Goal: Task Accomplishment & Management: Use online tool/utility

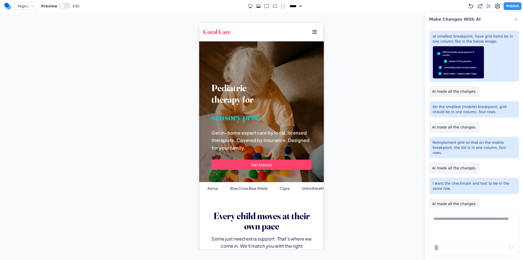
scroll to position [843, 0]
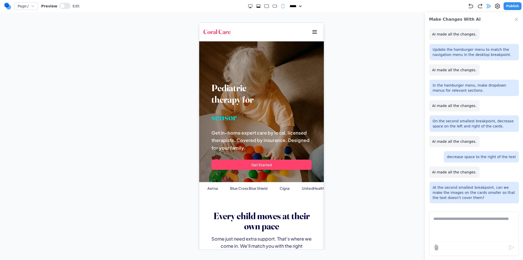
click at [186, 206] on div at bounding box center [261, 135] width 502 height 227
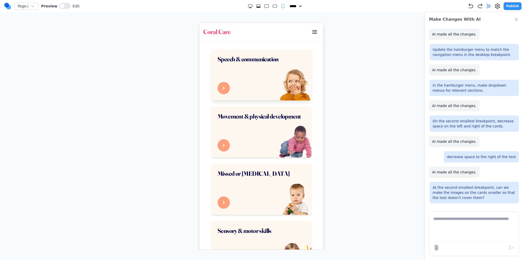
scroll to position [230, 0]
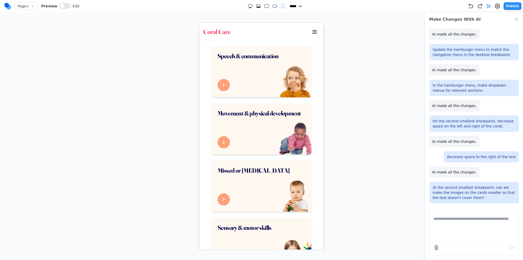
click at [272, 8] on icon "Medium" at bounding box center [274, 6] width 5 height 5
select select "**"
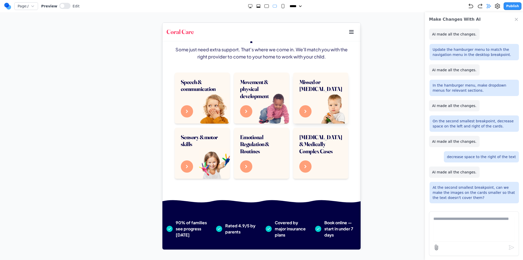
scroll to position [179, 0]
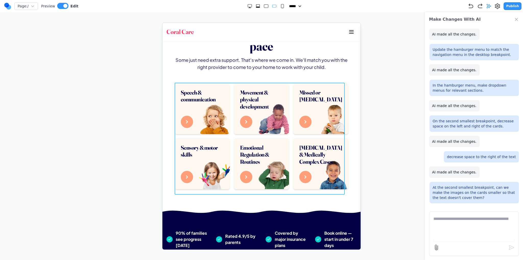
click at [229, 132] on div "Speech & communication Movement & physical development Missed or [MEDICAL_DATA]…" at bounding box center [260, 136] width 173 height 106
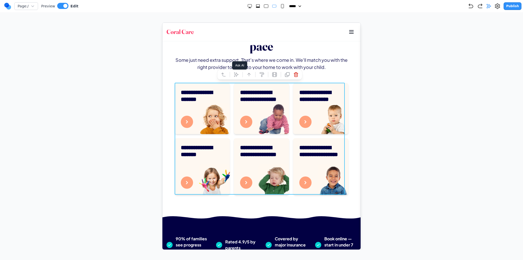
click at [233, 78] on button at bounding box center [236, 74] width 8 height 8
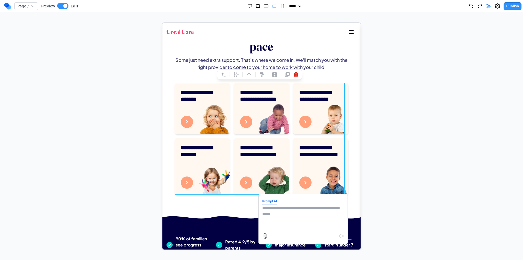
click at [281, 218] on textarea at bounding box center [303, 217] width 82 height 26
type textarea "**********"
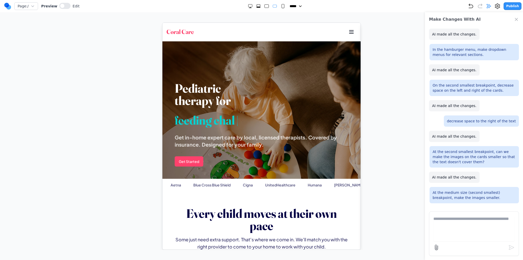
scroll to position [0, 0]
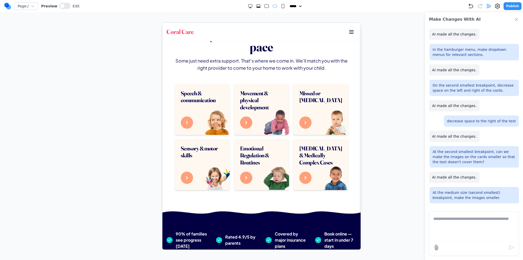
click at [280, 8] on icon "Small" at bounding box center [282, 6] width 5 height 5
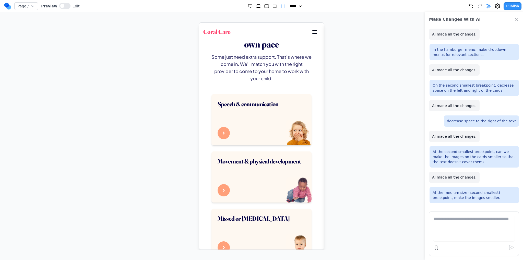
click at [266, 3] on div "Page: / Preview Edit ***** ***** ****** ****** ****** Publish" at bounding box center [262, 6] width 517 height 8
click at [264, 5] on rect "Large" at bounding box center [266, 6] width 4 height 3
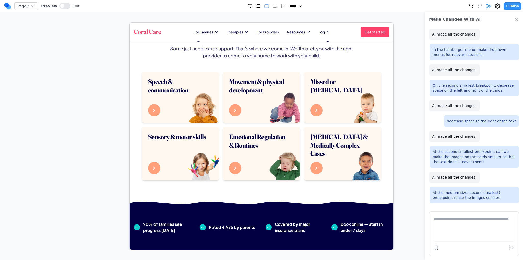
click at [256, 5] on icon "Extra Large" at bounding box center [258, 6] width 5 height 5
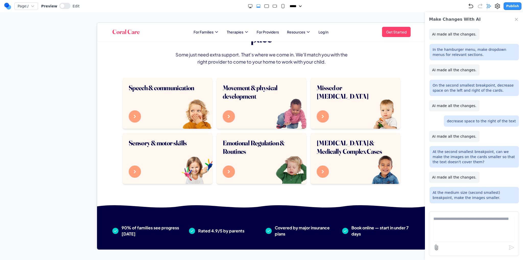
scroll to position [188, 0]
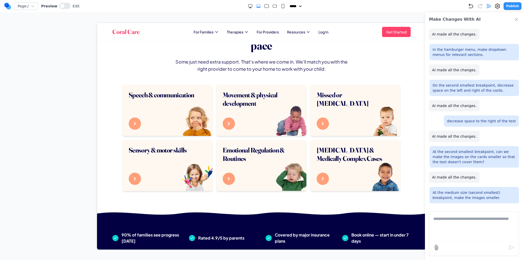
click at [275, 7] on div at bounding box center [266, 6] width 38 height 5
click at [274, 7] on rect "Medium" at bounding box center [274, 6] width 4 height 3
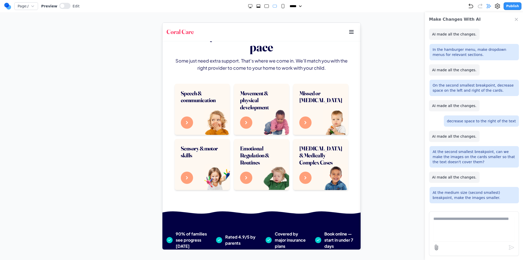
drag, startPoint x: 280, startPoint y: 7, endPoint x: 93, endPoint y: 2, distance: 187.1
click at [281, 7] on rect "Small" at bounding box center [282, 6] width 3 height 4
select select "**"
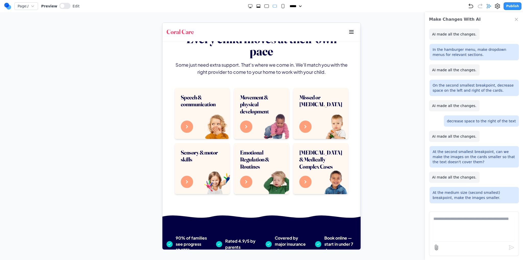
scroll to position [182, 0]
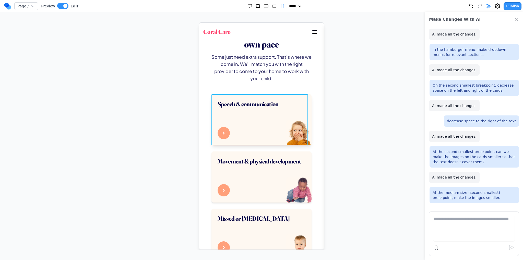
click at [214, 121] on div "Speech & communication" at bounding box center [261, 119] width 100 height 51
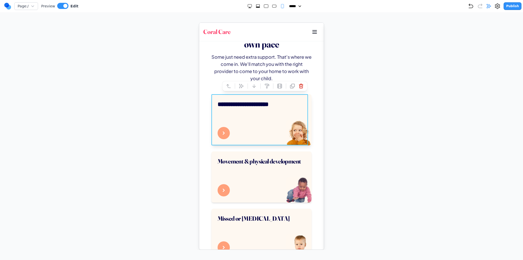
click at [226, 85] on icon at bounding box center [228, 85] width 5 height 5
drag, startPoint x: 379, startPoint y: 130, endPoint x: 326, endPoint y: 140, distance: 54.8
click at [379, 130] on div at bounding box center [261, 135] width 502 height 227
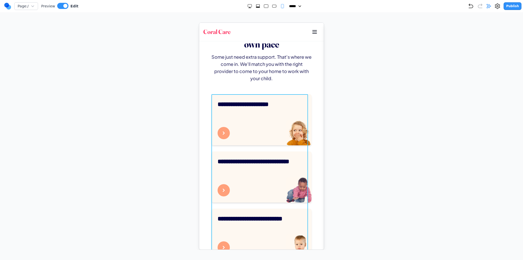
click at [282, 146] on div "**********" at bounding box center [261, 262] width 100 height 337
click at [238, 88] on button at bounding box center [241, 86] width 8 height 8
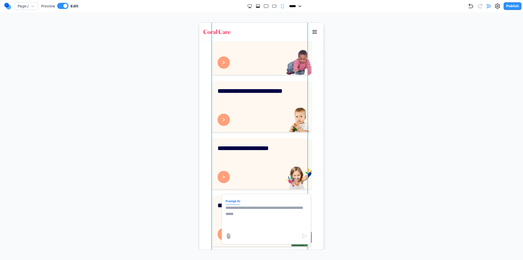
click at [261, 212] on textarea at bounding box center [266, 217] width 82 height 26
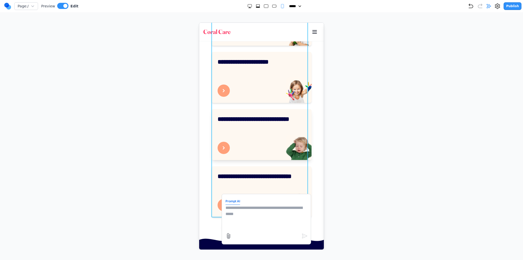
scroll to position [360, 0]
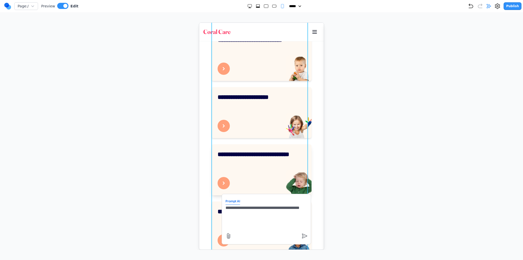
type textarea "**********"
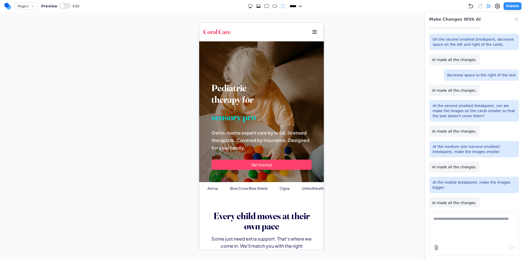
scroll to position [914, 0]
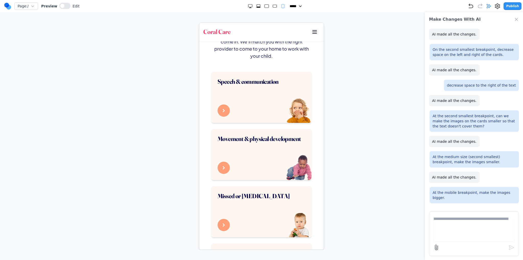
click at [272, 8] on icon "Medium" at bounding box center [274, 6] width 5 height 5
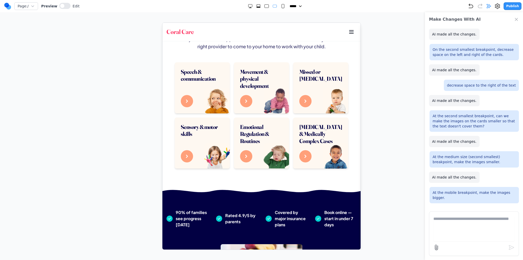
click at [280, 7] on icon "Small" at bounding box center [282, 6] width 5 height 5
select select "**"
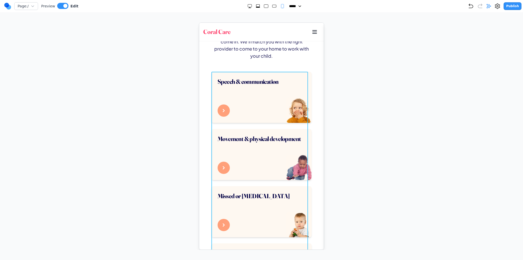
click at [249, 127] on div "Speech & communication Movement & physical development Missed or [MEDICAL_DATA]…" at bounding box center [261, 239] width 100 height 337
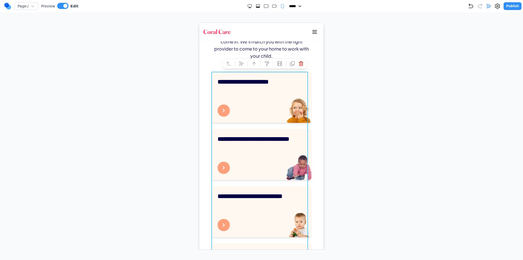
click at [249, 123] on div "**********" at bounding box center [261, 239] width 100 height 337
click at [363, 128] on div at bounding box center [261, 135] width 502 height 227
click at [261, 124] on div "**********" at bounding box center [261, 239] width 100 height 337
click at [490, 6] on icon at bounding box center [488, 6] width 4 height 4
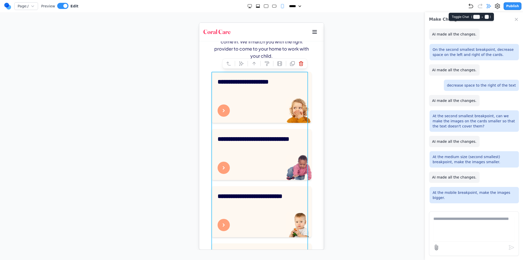
click at [490, 6] on icon at bounding box center [488, 6] width 4 height 4
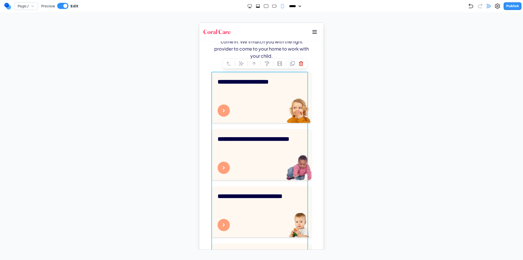
click at [238, 61] on icon at bounding box center [240, 63] width 5 height 5
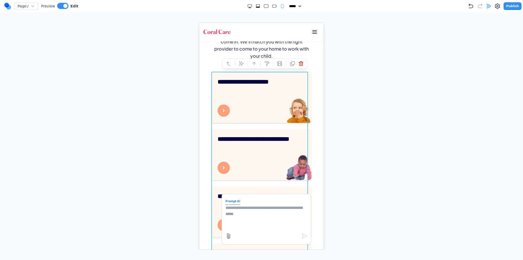
click at [235, 208] on textarea at bounding box center [266, 217] width 82 height 26
type textarea "**********"
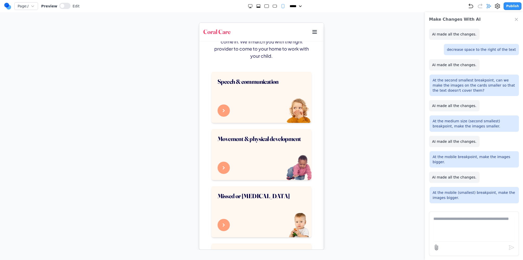
click at [272, 6] on rect "Medium" at bounding box center [274, 6] width 4 height 3
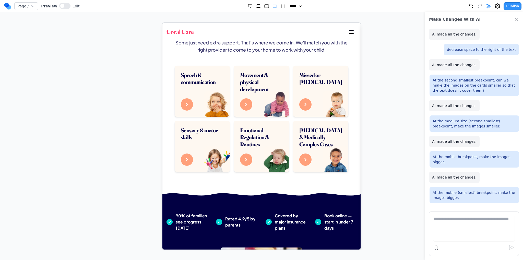
scroll to position [200, 0]
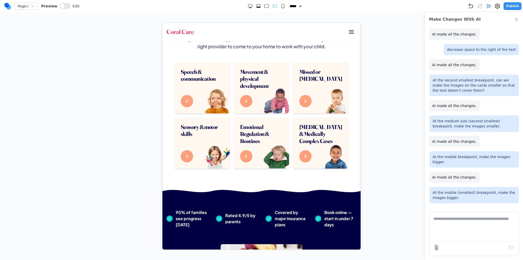
click at [256, 6] on icon "Extra Large" at bounding box center [258, 6] width 5 height 5
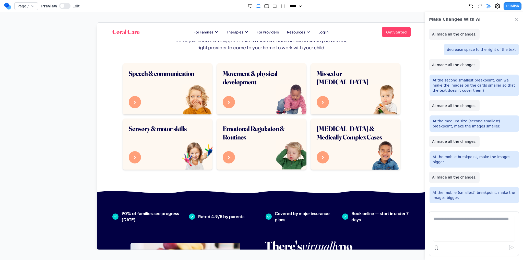
click at [264, 6] on rect "Large" at bounding box center [266, 6] width 4 height 3
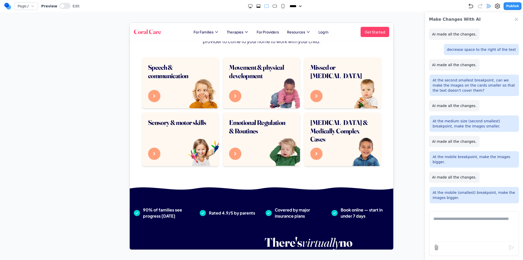
scroll to position [217, 0]
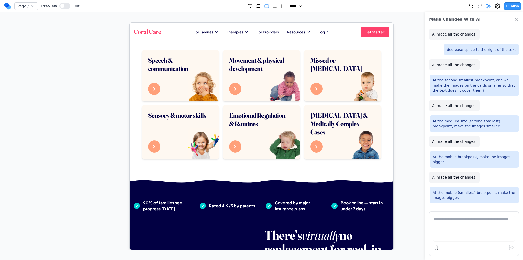
click at [281, 6] on rect "Small" at bounding box center [282, 6] width 3 height 4
select select "**"
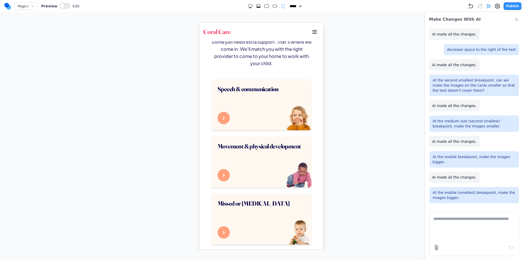
scroll to position [204, 0]
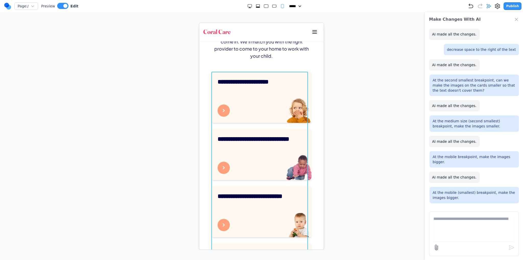
click at [268, 127] on div "**********" at bounding box center [261, 239] width 100 height 337
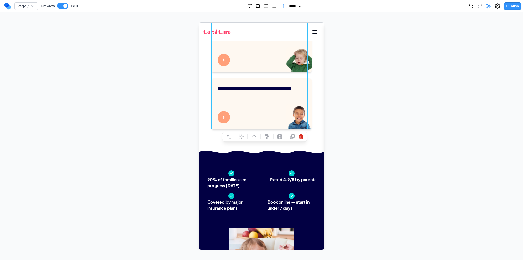
scroll to position [485, 0]
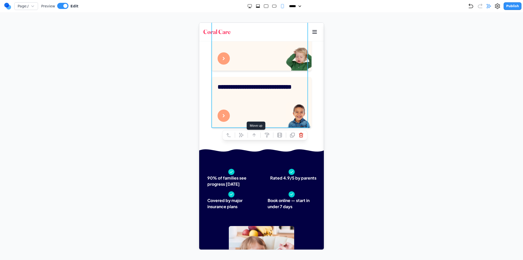
click at [240, 135] on icon at bounding box center [240, 134] width 5 height 5
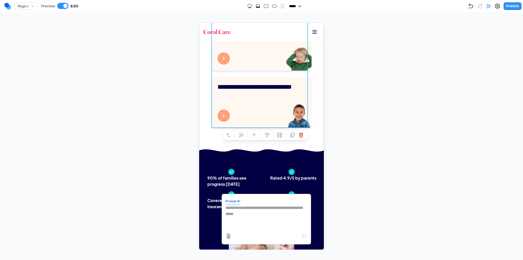
click at [264, 220] on textarea at bounding box center [266, 217] width 82 height 26
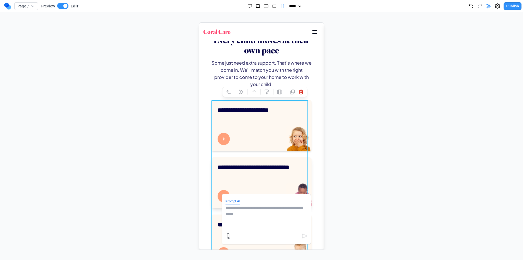
scroll to position [179, 0]
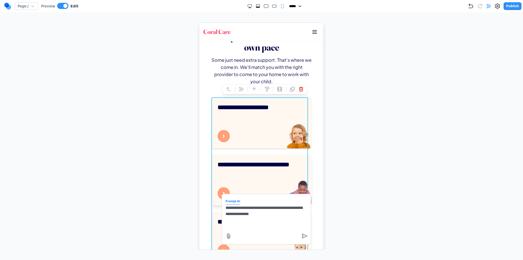
type textarea "**********"
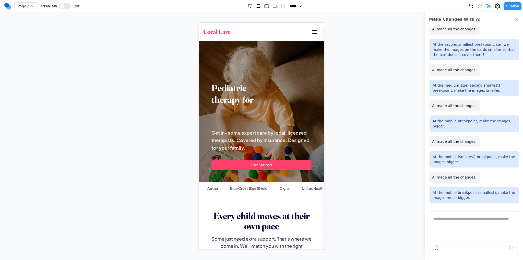
scroll to position [0, 0]
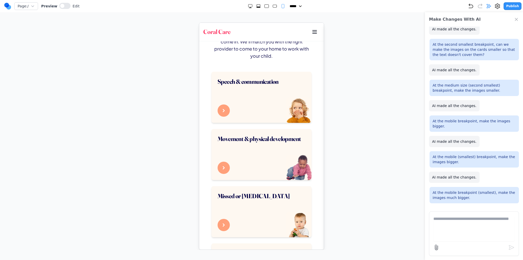
click at [272, 4] on icon "Medium" at bounding box center [274, 6] width 5 height 5
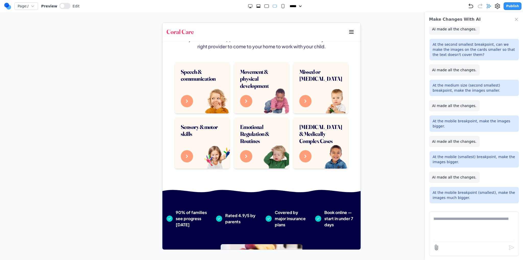
click at [264, 6] on rect "Large" at bounding box center [266, 6] width 4 height 3
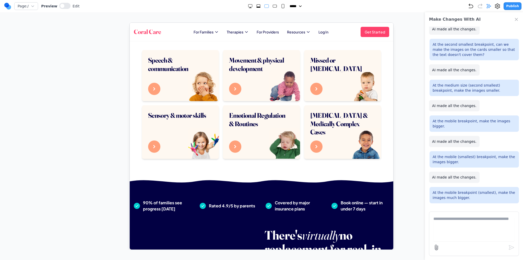
click at [257, 6] on icon "Extra Large" at bounding box center [258, 6] width 5 height 5
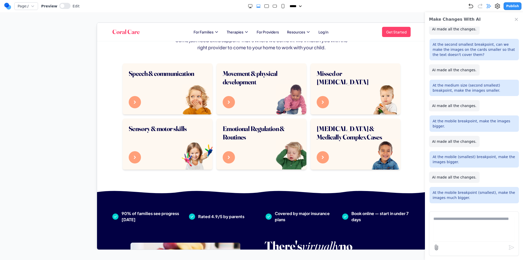
click at [268, 7] on div at bounding box center [266, 6] width 38 height 5
click at [265, 7] on rect "Large" at bounding box center [266, 6] width 4 height 3
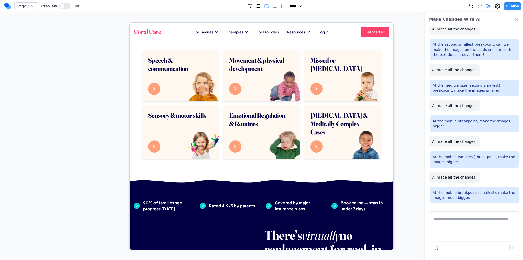
click at [272, 6] on rect "Medium" at bounding box center [274, 6] width 4 height 3
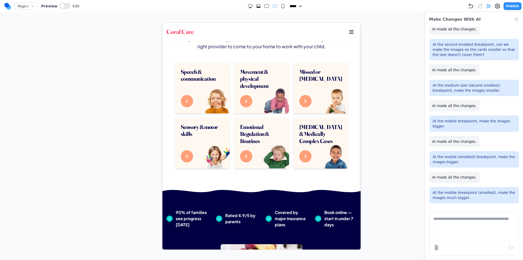
click at [282, 7] on icon "Small" at bounding box center [282, 6] width 5 height 5
select select "**"
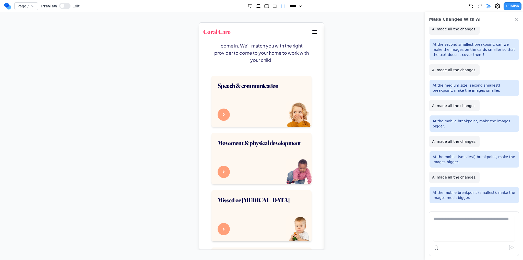
scroll to position [204, 0]
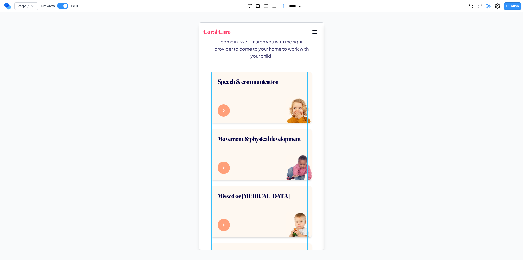
click at [257, 127] on div "Speech & communication Movement & physical development Missed or [MEDICAL_DATA]…" at bounding box center [261, 239] width 100 height 337
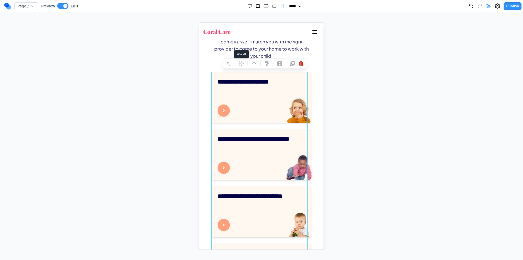
click at [241, 63] on button at bounding box center [241, 63] width 8 height 8
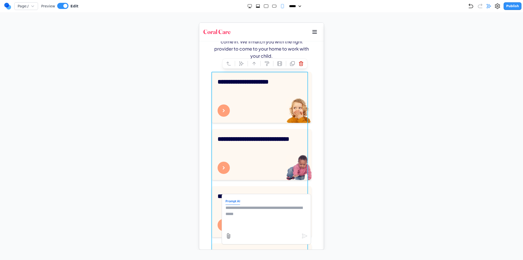
click at [270, 214] on textarea at bounding box center [266, 217] width 82 height 26
type textarea "**********"
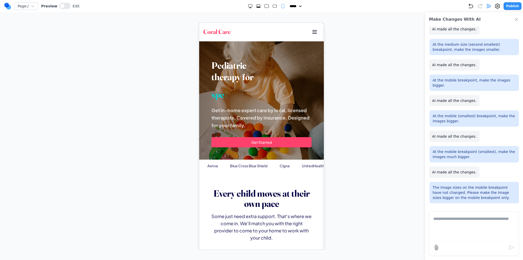
scroll to position [51, 0]
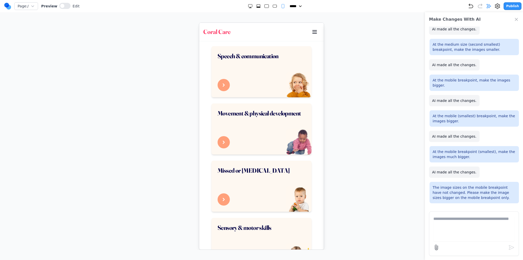
click at [272, 7] on icon "Medium" at bounding box center [274, 6] width 5 height 5
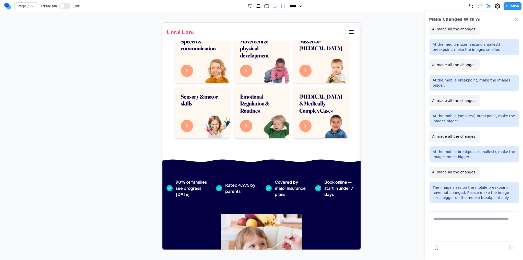
click at [264, 6] on icon "Large" at bounding box center [266, 6] width 5 height 5
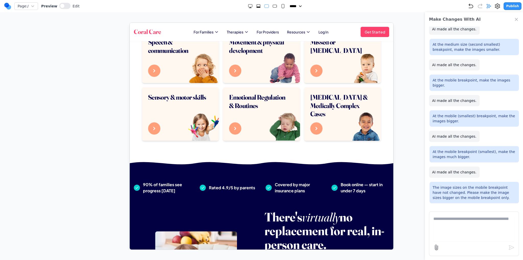
click at [256, 5] on icon "Extra Large" at bounding box center [258, 6] width 5 height 5
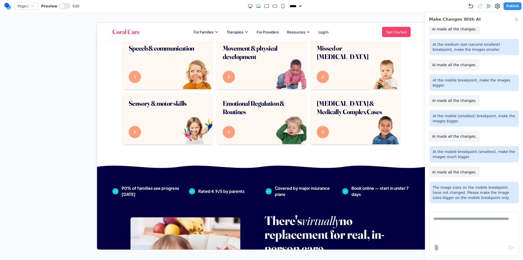
scroll to position [228, 0]
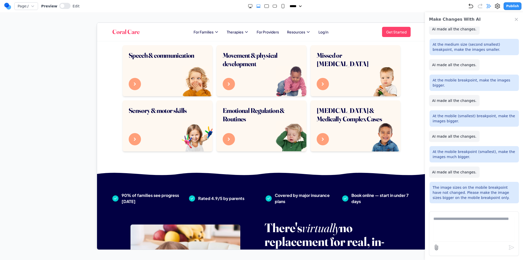
click at [282, 8] on icon "Small" at bounding box center [282, 6] width 5 height 5
select select "**"
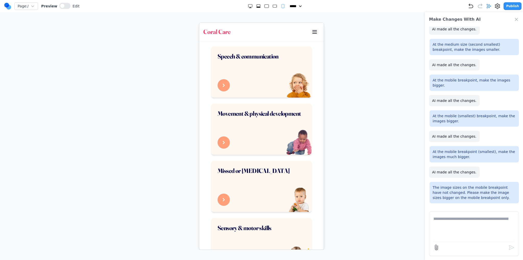
scroll to position [244, 0]
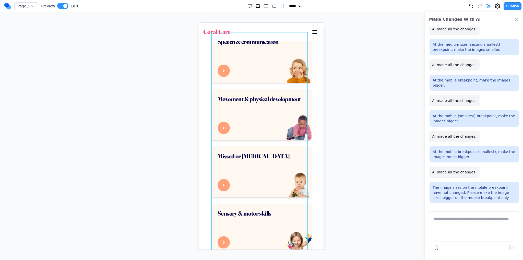
click at [267, 144] on div "Speech & communication Movement & physical development Missed or [MEDICAL_DATA]…" at bounding box center [261, 200] width 100 height 337
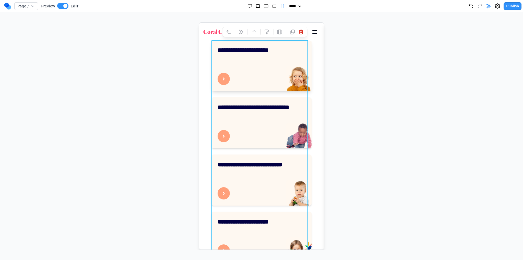
scroll to position [167, 0]
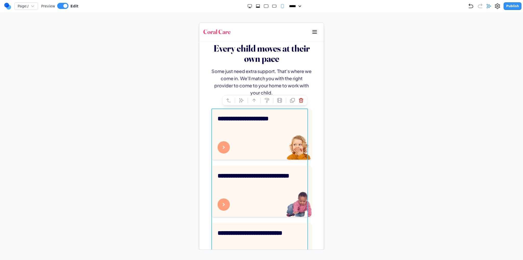
drag, startPoint x: 235, startPoint y: 101, endPoint x: 237, endPoint y: 104, distance: 3.9
click at [238, 101] on icon at bounding box center [240, 99] width 5 height 5
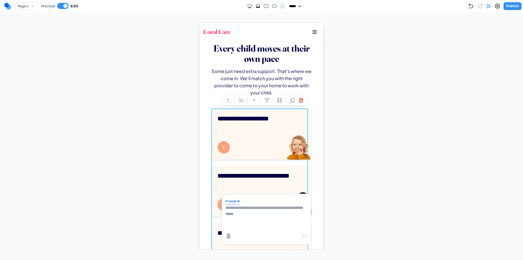
click at [257, 213] on textarea at bounding box center [266, 217] width 82 height 26
paste textarea "*"
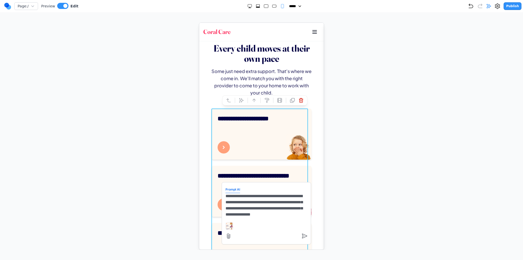
click at [268, 209] on textarea "**********" at bounding box center [266, 206] width 82 height 26
type textarea "**********"
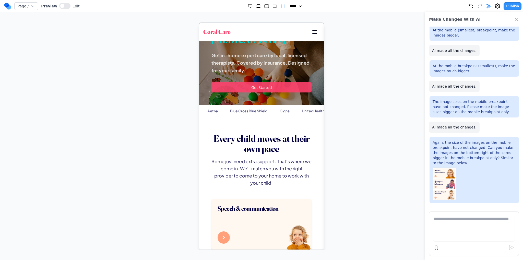
scroll to position [204, 0]
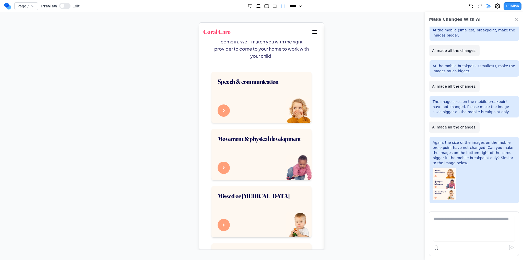
click at [261, 7] on div at bounding box center [266, 6] width 38 height 5
click at [256, 6] on icon "Extra Large" at bounding box center [258, 6] width 5 height 5
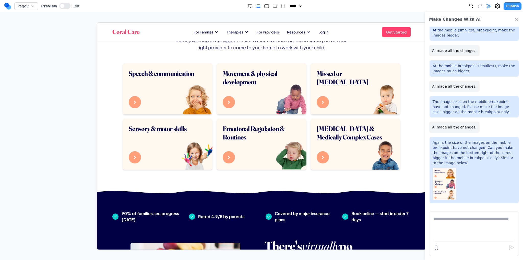
click at [264, 6] on rect "Large" at bounding box center [266, 6] width 4 height 3
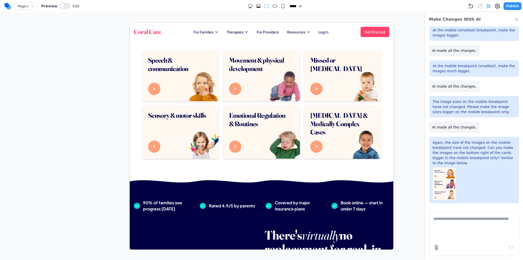
click at [276, 7] on div at bounding box center [266, 6] width 38 height 5
click at [275, 7] on icon "Medium" at bounding box center [274, 6] width 5 height 5
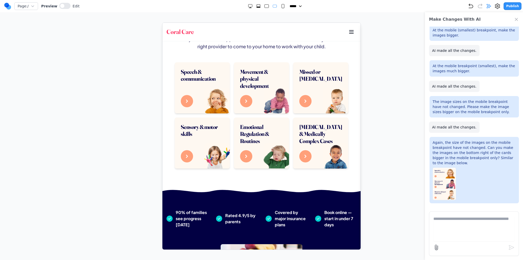
click at [280, 7] on icon "Small" at bounding box center [282, 6] width 5 height 5
select select "**"
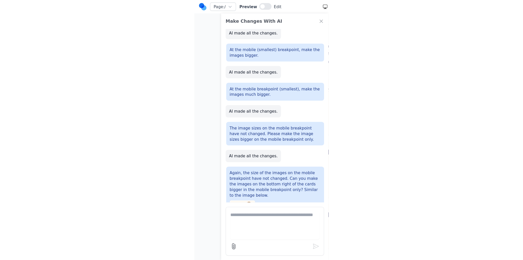
scroll to position [1112, 0]
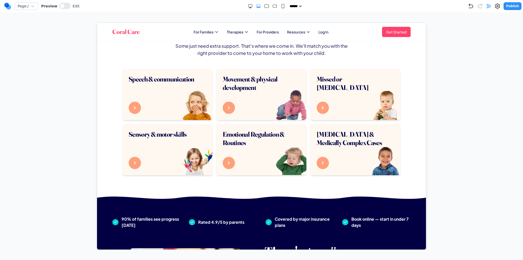
click at [263, 3] on div "Page: / Preview Edit ***** ***** ****** ****** ****** Publish" at bounding box center [262, 6] width 517 height 8
click at [272, 4] on icon "Medium" at bounding box center [274, 6] width 5 height 5
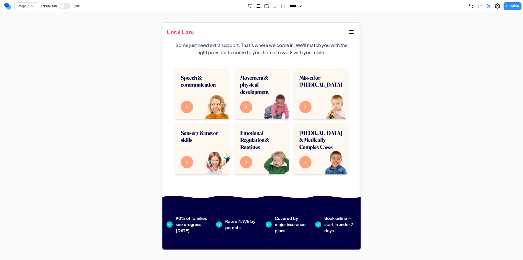
click at [265, 6] on rect "Large" at bounding box center [266, 6] width 4 height 3
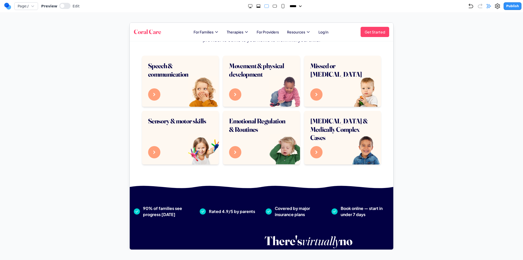
click at [281, 7] on rect "Small" at bounding box center [282, 6] width 3 height 4
select select "**"
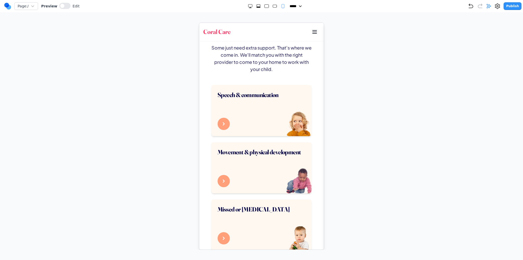
scroll to position [198, 0]
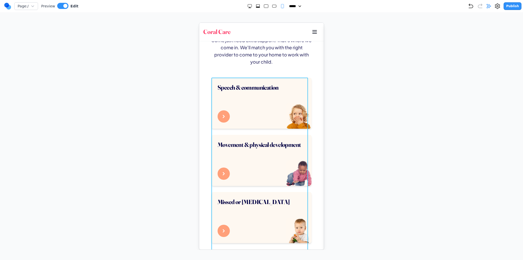
click at [235, 130] on div "Speech & communication Movement & physical development Missed or [MEDICAL_DATA]…" at bounding box center [261, 245] width 100 height 337
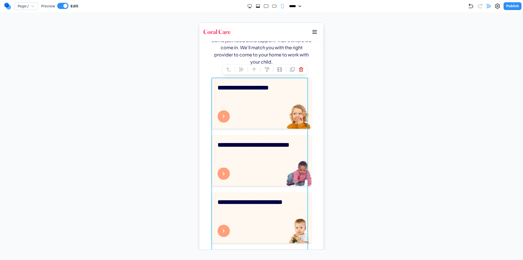
click at [238, 69] on icon at bounding box center [240, 69] width 5 height 5
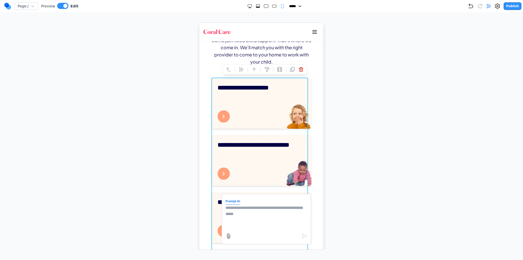
drag, startPoint x: 261, startPoint y: 220, endPoint x: 261, endPoint y: 218, distance: 2.9
click at [261, 220] on textarea at bounding box center [266, 217] width 82 height 26
type textarea "*"
click at [236, 218] on textarea "**********" at bounding box center [266, 217] width 82 height 26
click at [292, 221] on textarea "**********" at bounding box center [266, 217] width 82 height 26
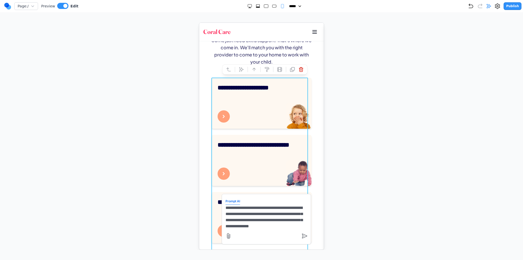
scroll to position [5, 0]
type textarea "**********"
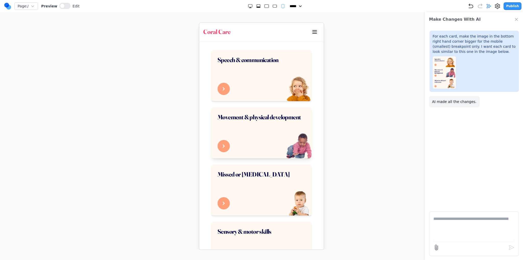
scroll to position [230, 0]
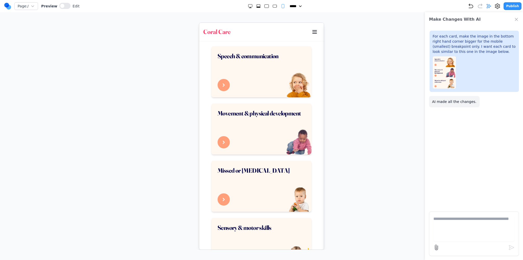
click at [267, 6] on div at bounding box center [266, 6] width 38 height 5
click at [269, 6] on div at bounding box center [266, 6] width 38 height 5
click at [272, 6] on rect "Medium" at bounding box center [274, 6] width 4 height 3
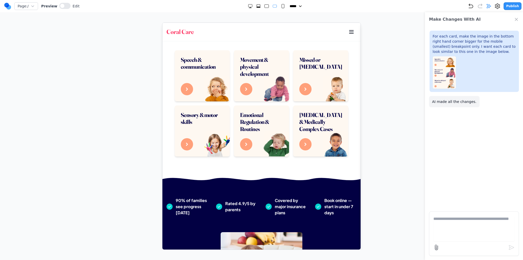
scroll to position [230, 0]
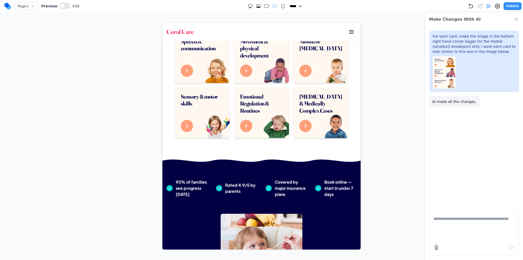
click at [261, 6] on div at bounding box center [266, 6] width 38 height 5
click at [252, 5] on div at bounding box center [266, 6] width 38 height 5
click at [256, 6] on icon "Extra Large" at bounding box center [258, 6] width 5 height 5
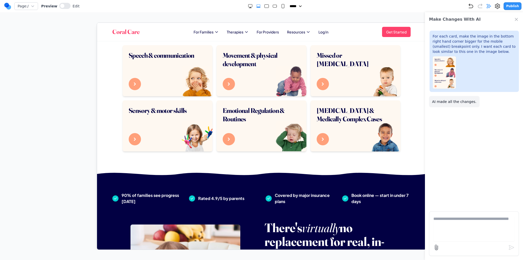
click at [264, 6] on icon "Large" at bounding box center [266, 6] width 5 height 5
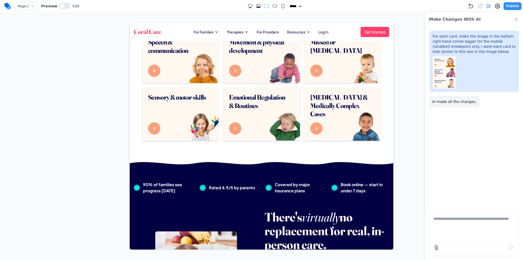
click at [281, 8] on rect "Small" at bounding box center [282, 6] width 3 height 4
select select "**"
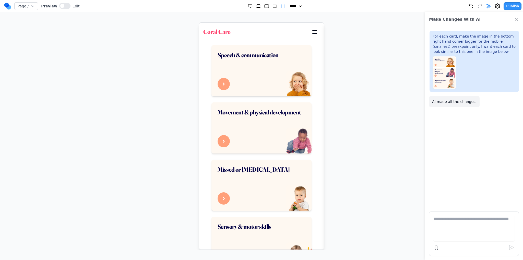
scroll to position [218, 0]
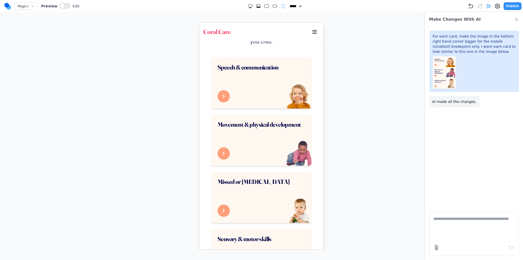
click at [450, 231] on textarea at bounding box center [473, 229] width 81 height 26
type textarea "**********"
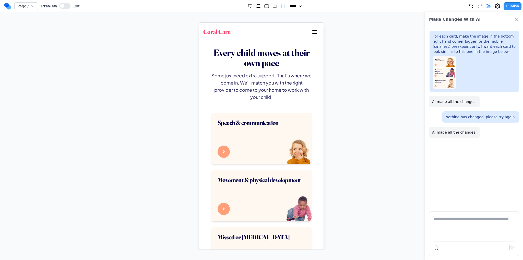
scroll to position [204, 0]
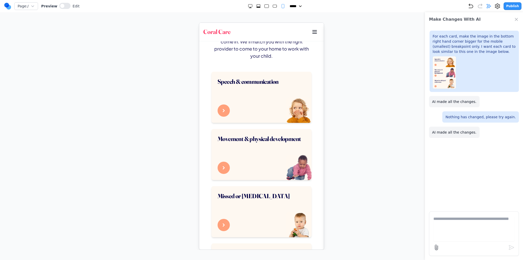
drag, startPoint x: 256, startPoint y: 10, endPoint x: 257, endPoint y: 7, distance: 3.2
click at [256, 10] on nav "Page: / Preview Edit ***** ***** ****** ****** ****** Publish" at bounding box center [261, 6] width 523 height 12
click at [257, 7] on icon "Extra Large" at bounding box center [258, 7] width 4 height 1
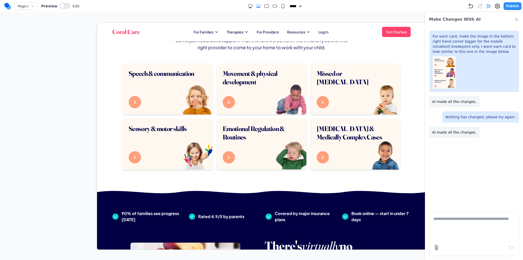
click at [264, 6] on rect "Large" at bounding box center [266, 6] width 4 height 3
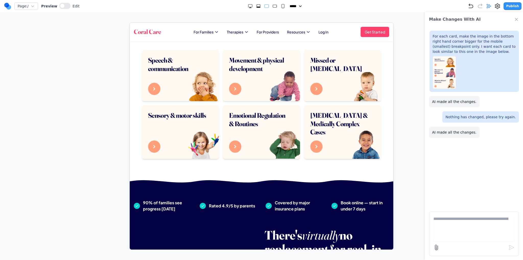
click at [272, 8] on icon "Medium" at bounding box center [274, 6] width 5 height 5
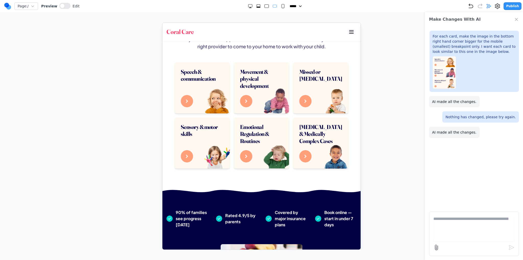
click at [280, 8] on icon "Small" at bounding box center [282, 6] width 5 height 5
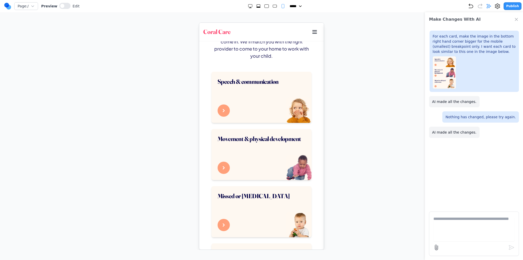
click at [264, 7] on rect "Large" at bounding box center [266, 6] width 4 height 3
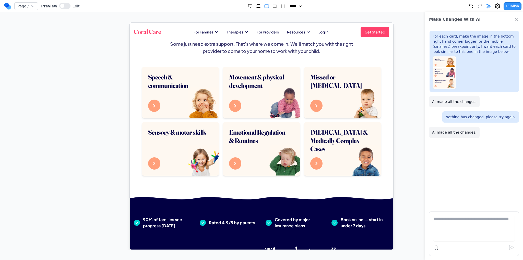
click at [272, 7] on rect "Medium" at bounding box center [274, 6] width 4 height 3
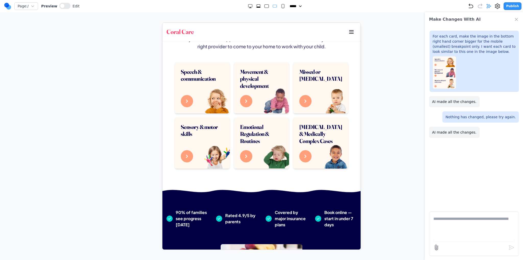
click at [281, 6] on rect "Small" at bounding box center [282, 6] width 3 height 4
select select "**"
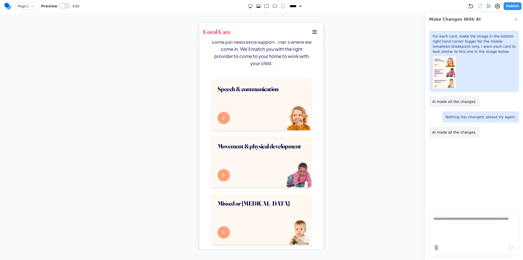
scroll to position [204, 0]
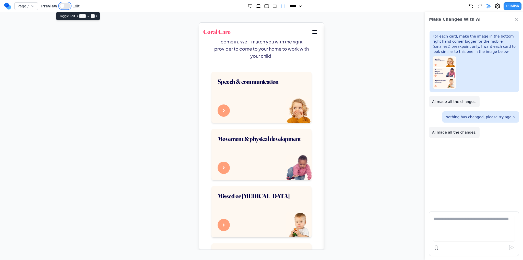
click at [59, 3] on button at bounding box center [64, 6] width 11 height 6
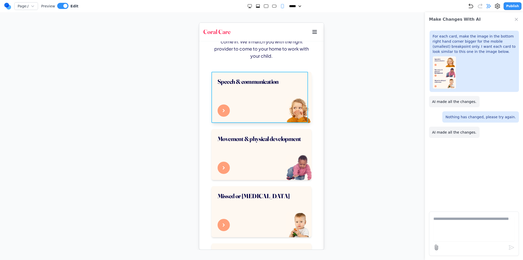
click at [292, 110] on div "Speech & communication" at bounding box center [261, 96] width 100 height 51
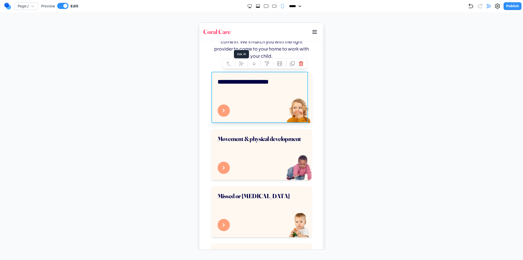
click at [238, 63] on icon at bounding box center [240, 63] width 5 height 5
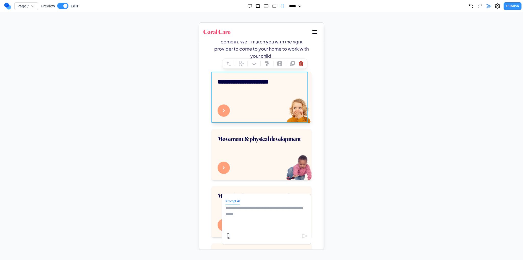
click at [239, 211] on textarea at bounding box center [266, 217] width 82 height 26
type textarea "*"
click at [356, 158] on div at bounding box center [261, 135] width 502 height 227
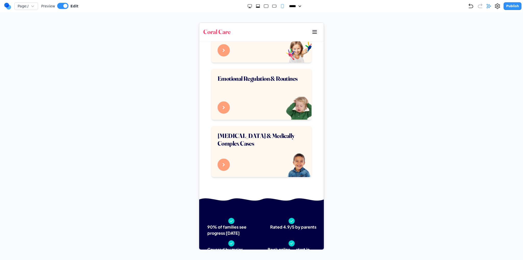
scroll to position [408, 0]
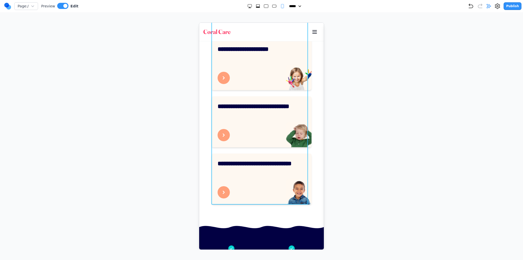
click at [289, 150] on div "**********" at bounding box center [261, 35] width 100 height 337
click at [238, 212] on icon at bounding box center [240, 211] width 5 height 5
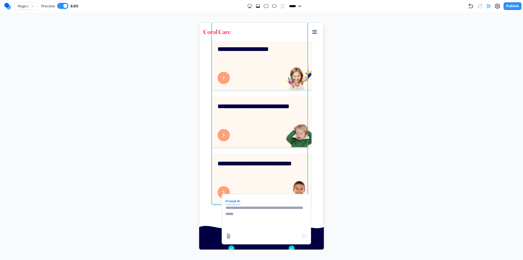
click at [255, 212] on textarea at bounding box center [266, 217] width 82 height 26
click at [343, 158] on div at bounding box center [261, 135] width 502 height 227
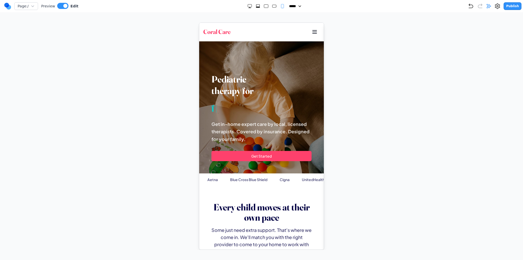
scroll to position [0, 0]
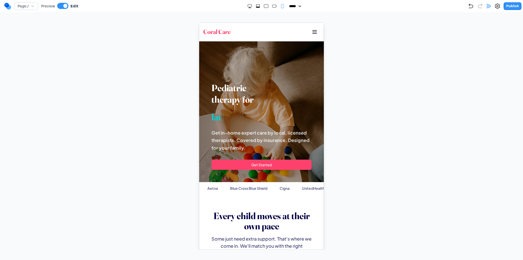
click at [253, 9] on div "Page: / Preview Edit ***** ***** ****** ****** ****** Publish" at bounding box center [262, 6] width 517 height 8
click at [256, 7] on icon "Extra Large" at bounding box center [258, 7] width 4 height 1
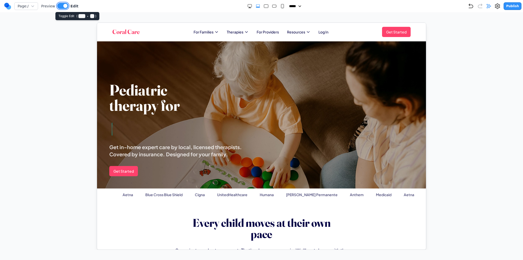
click at [59, 8] on button at bounding box center [62, 6] width 11 height 6
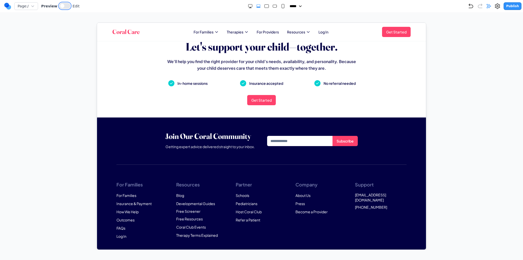
scroll to position [1621, 0]
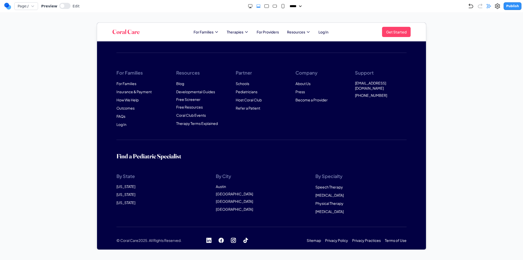
click at [264, 8] on icon "Large" at bounding box center [266, 6] width 5 height 5
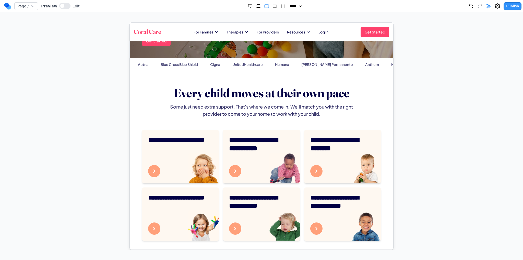
scroll to position [0, 0]
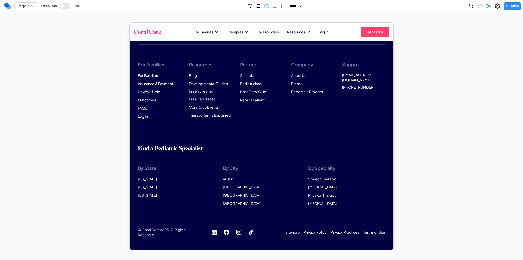
click at [272, 7] on icon "Medium" at bounding box center [274, 6] width 5 height 5
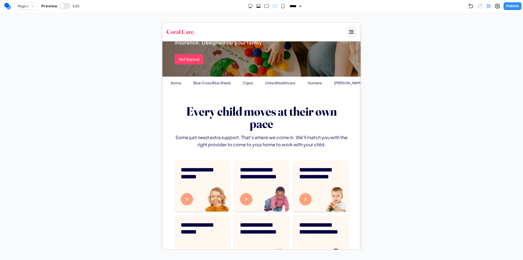
scroll to position [108, 0]
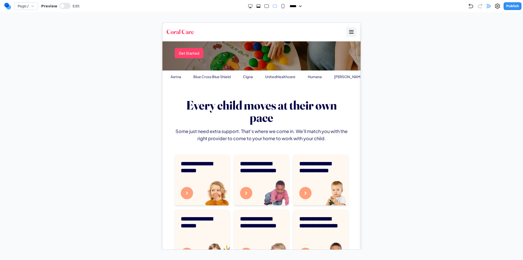
click at [348, 29] on icon at bounding box center [351, 32] width 6 height 6
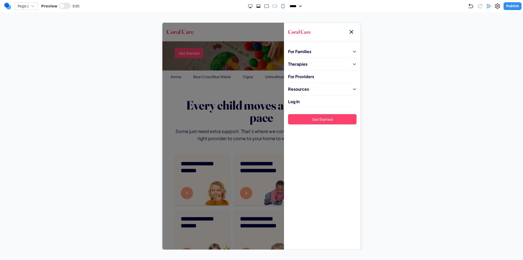
click at [348, 29] on icon at bounding box center [351, 32] width 6 height 6
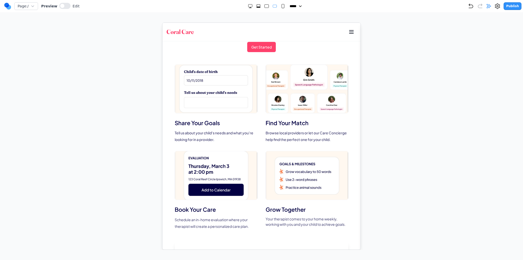
scroll to position [0, 0]
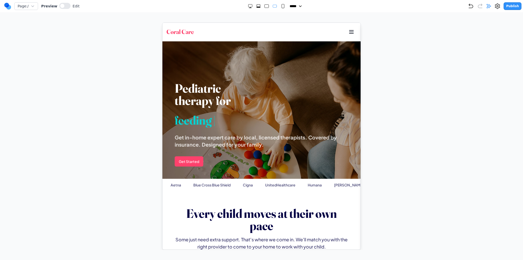
drag, startPoint x: 287, startPoint y: 8, endPoint x: 281, endPoint y: 7, distance: 6.3
click at [289, 8] on select "***** ***** ****** ****** ******" at bounding box center [296, 6] width 14 height 5
click at [281, 7] on rect "Small" at bounding box center [282, 6] width 3 height 4
select select "**"
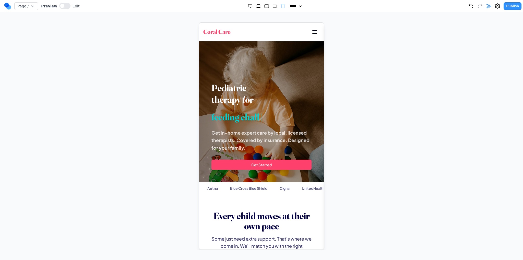
click at [311, 33] on icon at bounding box center [314, 32] width 6 height 6
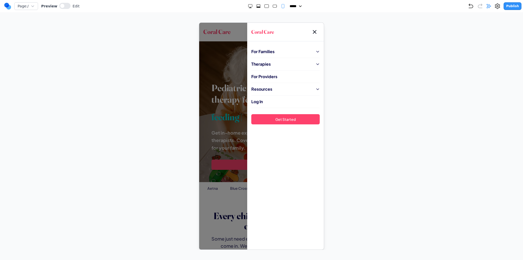
click at [311, 33] on icon at bounding box center [314, 32] width 6 height 6
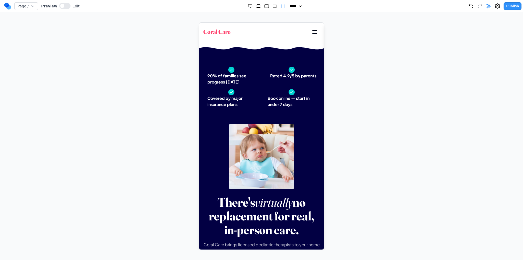
scroll to position [536, 0]
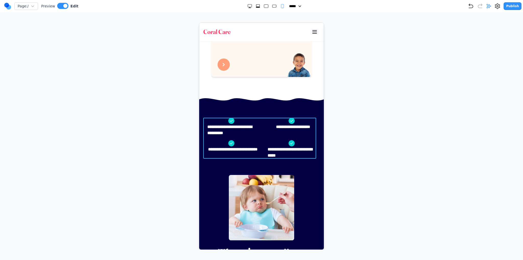
click at [259, 123] on div "**********" at bounding box center [261, 137] width 116 height 41
click at [258, 110] on button at bounding box center [262, 109] width 8 height 8
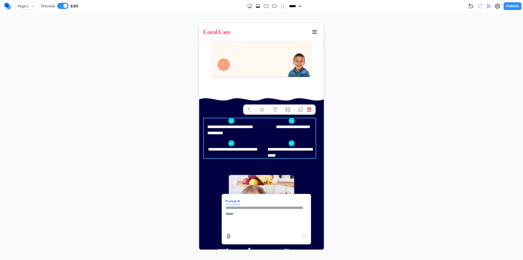
click at [258, 210] on textarea at bounding box center [266, 217] width 82 height 26
type textarea "*"
type textarea "**********"
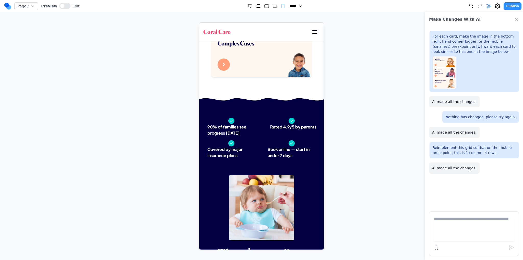
scroll to position [587, 0]
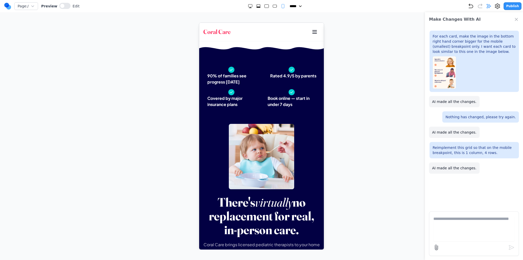
click at [256, 6] on rect "Extra Large" at bounding box center [257, 6] width 3 height 2
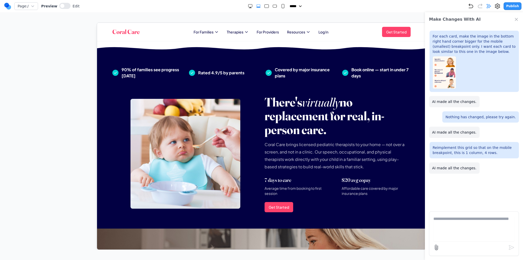
click at [264, 6] on rect "Large" at bounding box center [266, 6] width 4 height 3
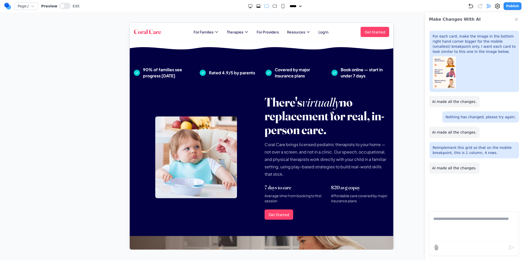
click at [275, 7] on icon "Medium" at bounding box center [274, 6] width 5 height 5
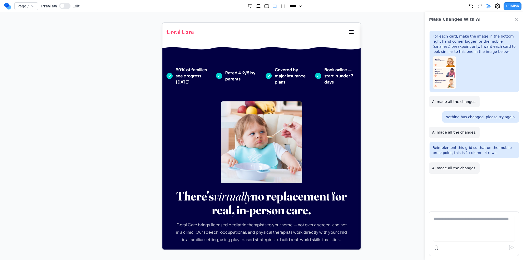
click at [280, 7] on icon "Small" at bounding box center [282, 6] width 5 height 5
select select "**"
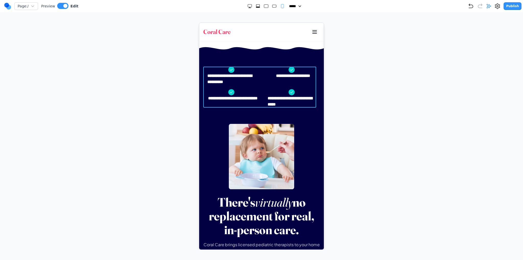
click at [258, 66] on div "**********" at bounding box center [261, 86] width 116 height 41
click at [254, 58] on div at bounding box center [256, 58] width 4 height 9
drag, startPoint x: 262, startPoint y: 54, endPoint x: 263, endPoint y: 59, distance: 5.2
click at [262, 54] on button at bounding box center [262, 58] width 8 height 8
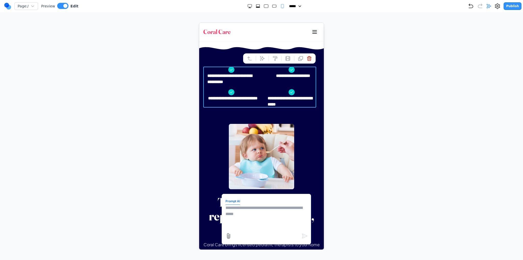
click at [243, 206] on textarea at bounding box center [266, 217] width 82 height 26
type textarea "**********"
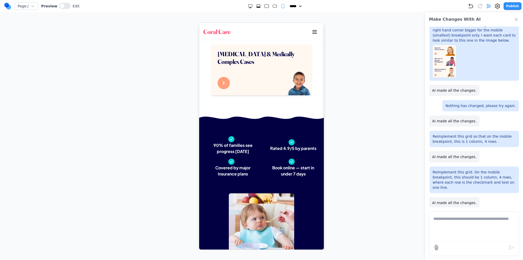
scroll to position [561, 0]
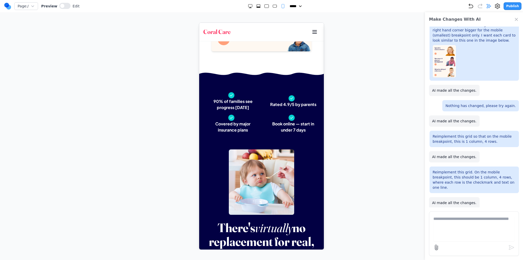
click at [256, 4] on icon "Extra Large" at bounding box center [258, 6] width 5 height 5
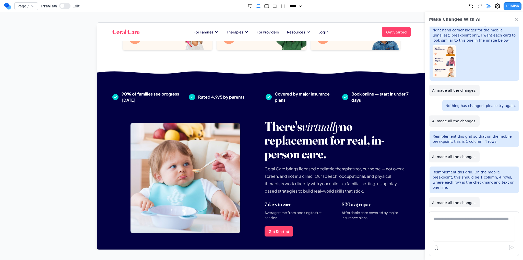
click at [264, 5] on icon "Large" at bounding box center [266, 6] width 5 height 5
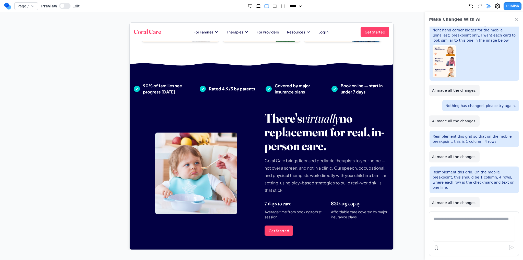
click at [274, 6] on icon "Medium" at bounding box center [274, 6] width 5 height 5
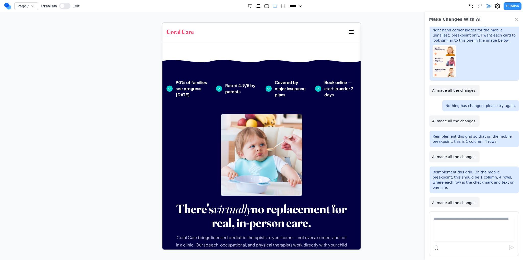
click at [281, 6] on rect "Small" at bounding box center [282, 6] width 3 height 4
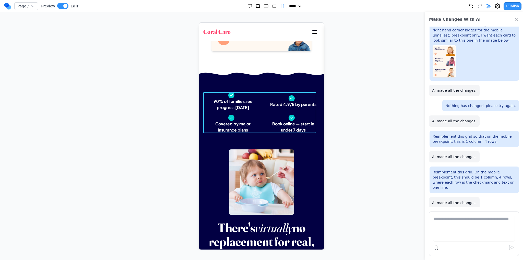
click at [258, 104] on div "90% of families see progress [DATE] Rated 4.9/5 by parents Covered by major ins…" at bounding box center [261, 112] width 116 height 41
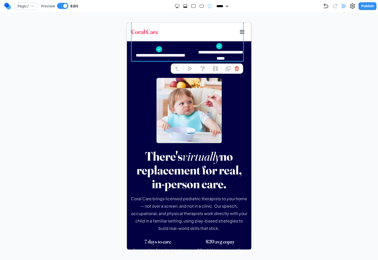
scroll to position [663, 0]
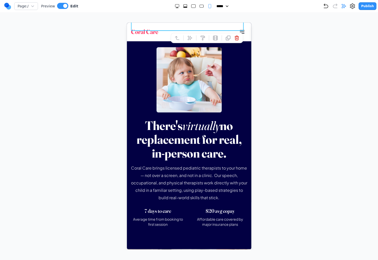
click at [220, 117] on span "virtually" at bounding box center [201, 124] width 38 height 15
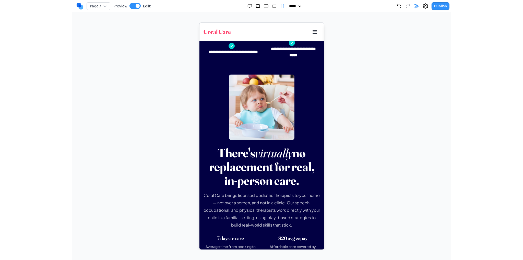
scroll to position [587, 0]
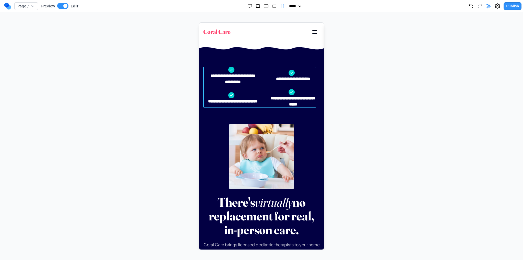
click at [257, 83] on div "**********" at bounding box center [261, 86] width 116 height 41
click at [260, 59] on icon at bounding box center [261, 58] width 5 height 5
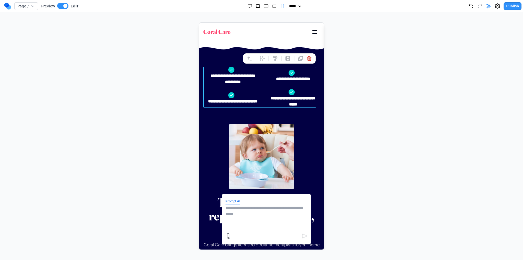
click at [473, 8] on icon "Undo" at bounding box center [470, 6] width 6 height 6
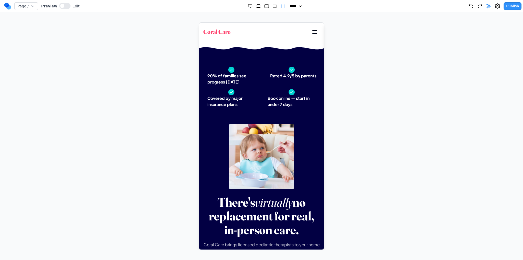
scroll to position [561, 0]
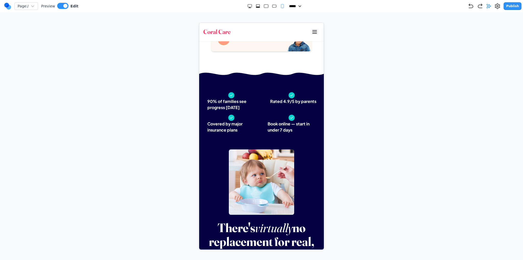
click at [255, 5] on icon "Extra Large" at bounding box center [257, 6] width 5 height 5
select select "**"
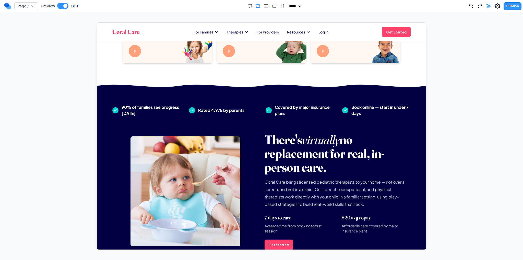
scroll to position [329, 0]
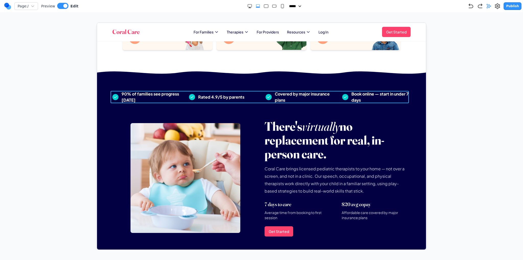
click at [259, 93] on div "90% of families see progress [DATE] Rated 4.9/5 by parents Covered by major ins…" at bounding box center [261, 97] width 298 height 12
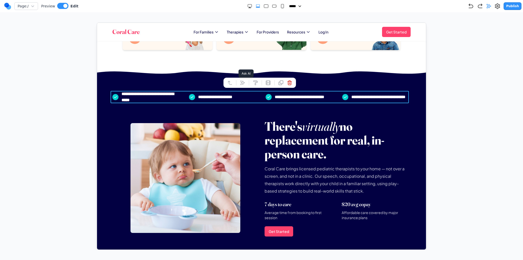
click at [245, 83] on button at bounding box center [242, 82] width 8 height 8
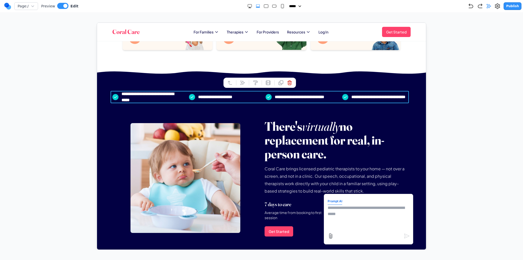
click at [354, 200] on form "Prompt AI" at bounding box center [368, 218] width 82 height 43
click at [358, 210] on textarea at bounding box center [368, 217] width 82 height 26
type textarea "**********"
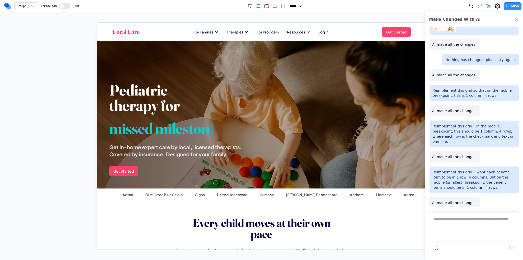
scroll to position [0, 0]
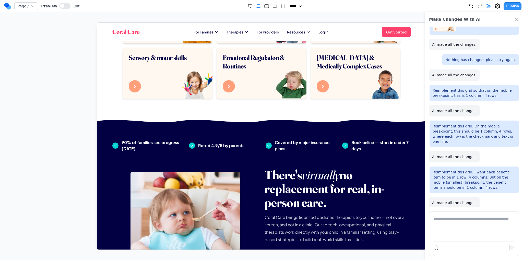
click at [265, 5] on rect "Large" at bounding box center [266, 6] width 4 height 3
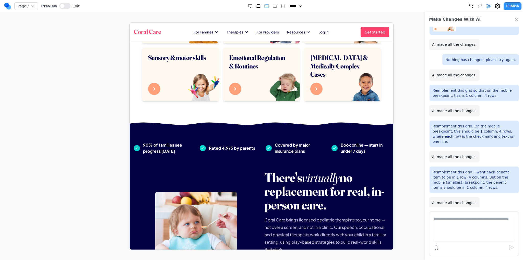
click at [272, 6] on rect "Medium" at bounding box center [274, 6] width 4 height 3
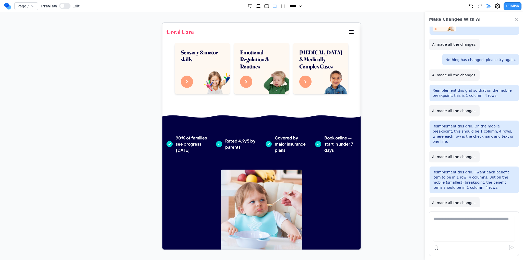
scroll to position [267, 0]
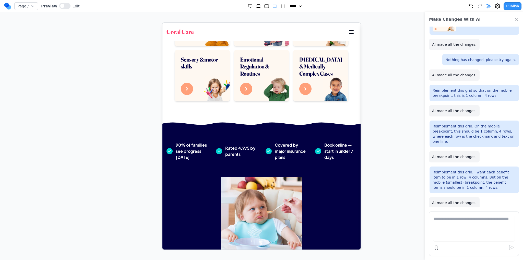
click at [277, 7] on div at bounding box center [266, 6] width 38 height 5
click at [281, 7] on rect "Small" at bounding box center [282, 6] width 3 height 4
select select "**"
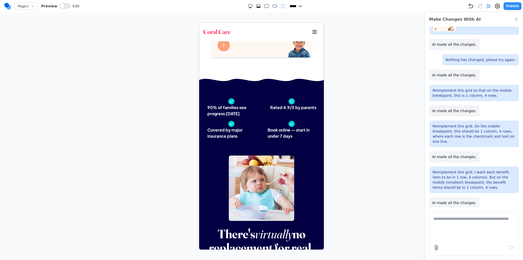
scroll to position [581, 0]
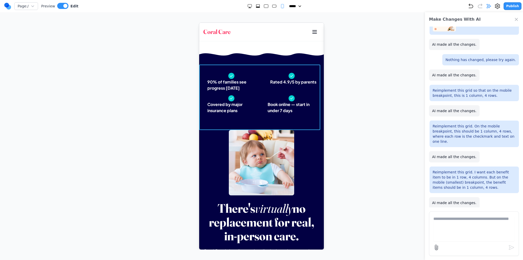
click at [257, 69] on div "90% of families see progress [DATE] Rated 4.9/5 by parents Covered by major ins…" at bounding box center [261, 96] width 125 height 65
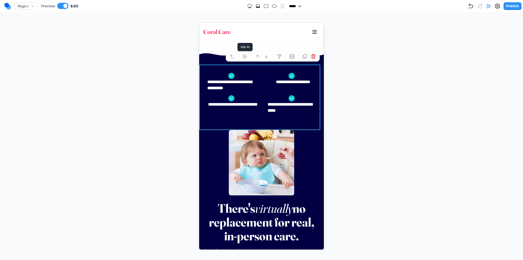
click at [244, 54] on button at bounding box center [244, 56] width 8 height 8
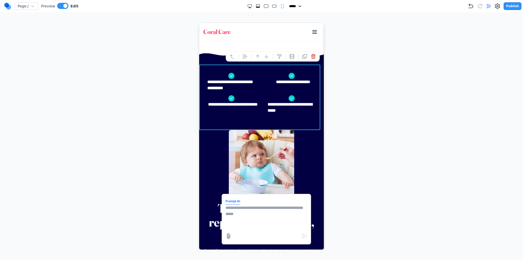
click at [264, 203] on form "Prompt AI" at bounding box center [266, 218] width 82 height 43
click at [262, 210] on textarea at bounding box center [266, 217] width 82 height 26
type textarea "**********"
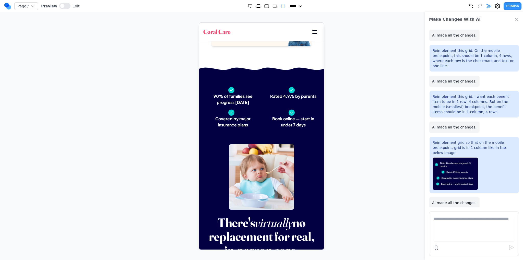
scroll to position [561, 0]
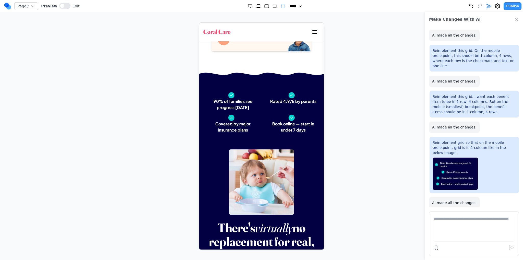
click at [253, 7] on div at bounding box center [266, 6] width 38 height 5
click at [261, 7] on div at bounding box center [266, 6] width 38 height 5
click at [256, 6] on icon "Extra Large" at bounding box center [258, 6] width 5 height 5
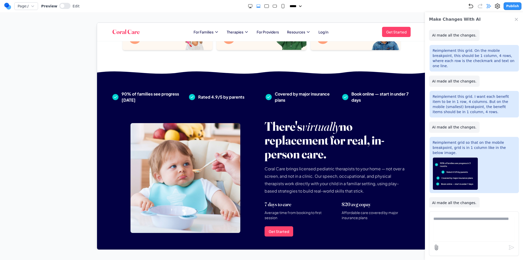
click at [265, 6] on rect "Large" at bounding box center [266, 6] width 4 height 3
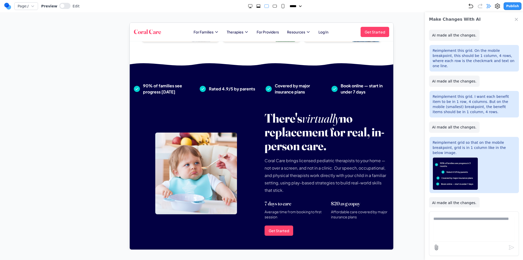
click at [273, 6] on rect "Medium" at bounding box center [274, 6] width 4 height 3
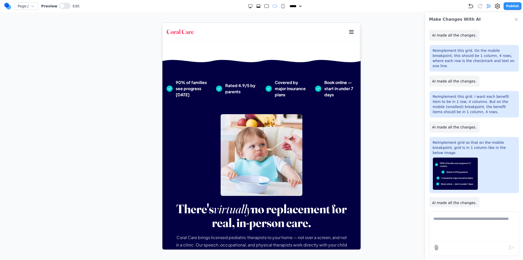
click at [281, 6] on rect "Small" at bounding box center [282, 6] width 3 height 4
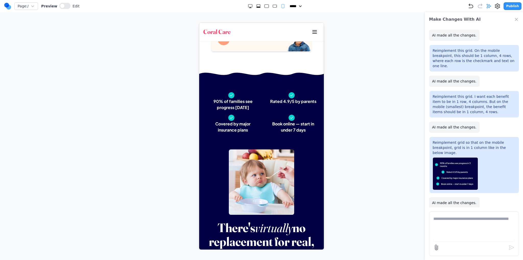
click at [272, 8] on icon "Medium" at bounding box center [274, 6] width 5 height 5
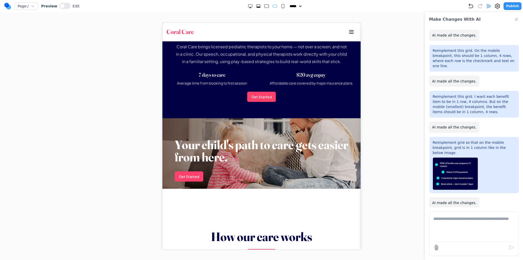
scroll to position [330, 0]
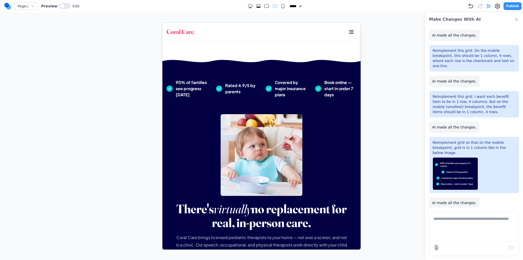
click at [261, 9] on div "Page: / Preview Edit ***** ***** ****** ****** ****** Publish" at bounding box center [262, 6] width 517 height 8
click at [258, 7] on div at bounding box center [266, 6] width 38 height 5
click at [259, 7] on div at bounding box center [266, 6] width 38 height 5
click at [256, 6] on icon "Extra Large" at bounding box center [258, 6] width 5 height 5
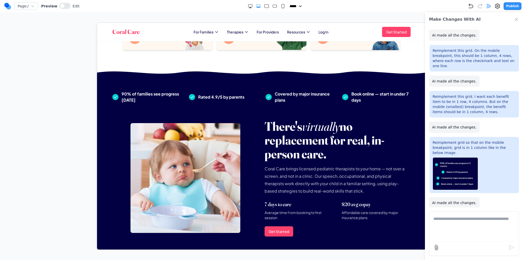
click at [280, 5] on icon "Small" at bounding box center [282, 6] width 5 height 5
select select "**"
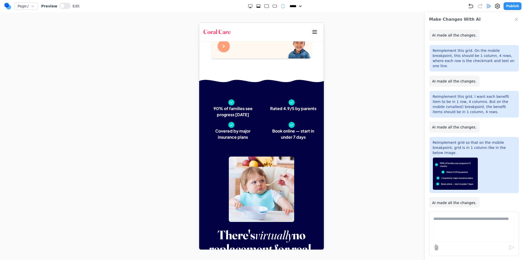
scroll to position [561, 0]
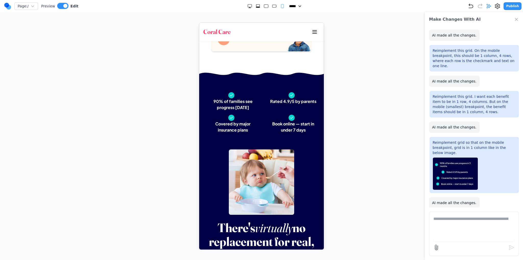
click at [517, 9] on button "Publish" at bounding box center [512, 6] width 18 height 8
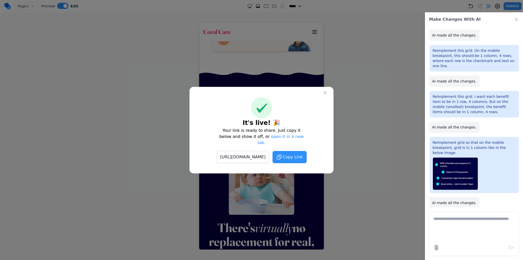
click at [309, 148] on div "It's live! 🎉 Your link is ready to share. Just copy it below and show it off, o…" at bounding box center [261, 130] width 144 height 86
click at [306, 151] on button "Copy Link" at bounding box center [289, 157] width 34 height 12
click at [327, 95] on icon at bounding box center [324, 92] width 5 height 5
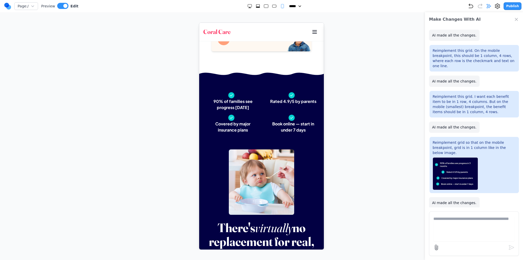
drag, startPoint x: 249, startPoint y: 8, endPoint x: 253, endPoint y: 7, distance: 3.9
click at [249, 7] on icon "Double Extra Large" at bounding box center [249, 6] width 5 height 5
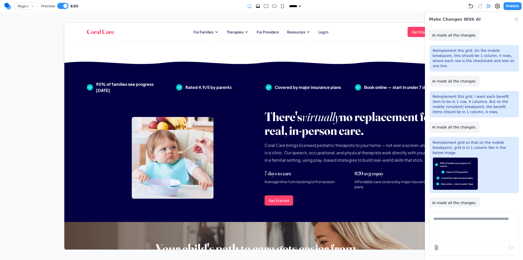
click at [256, 7] on icon "Extra Large" at bounding box center [258, 7] width 4 height 1
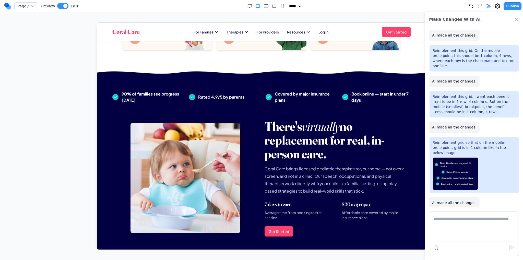
click at [281, 8] on rect "Small" at bounding box center [282, 6] width 3 height 4
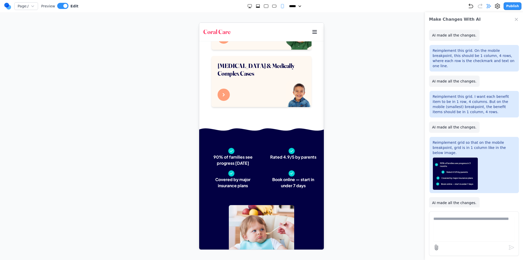
scroll to position [551, 0]
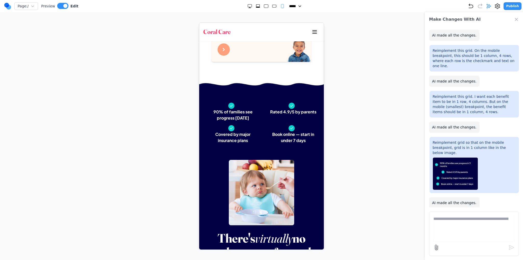
click at [251, 6] on div at bounding box center [266, 6] width 38 height 5
click at [255, 6] on icon "Extra Large" at bounding box center [257, 6] width 5 height 5
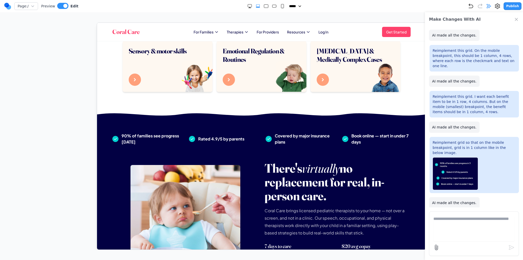
scroll to position [301, 0]
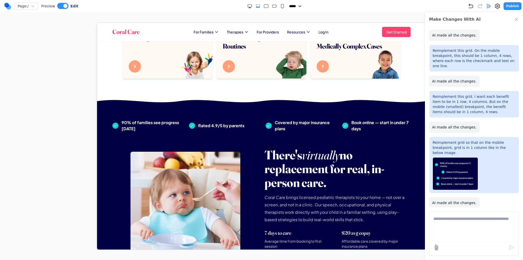
click at [277, 7] on div at bounding box center [266, 6] width 38 height 5
click at [281, 6] on rect "Small" at bounding box center [282, 6] width 3 height 4
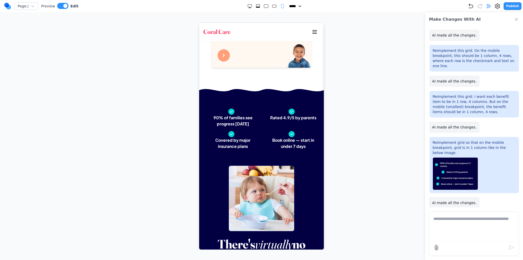
scroll to position [558, 0]
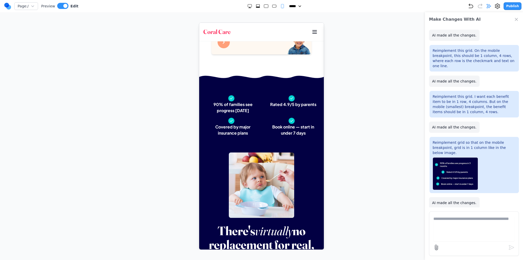
click at [296, 5] on select "***** ***** ****** ****** ******" at bounding box center [296, 6] width 14 height 5
click at [473, 6] on icon "Undo" at bounding box center [470, 6] width 6 height 6
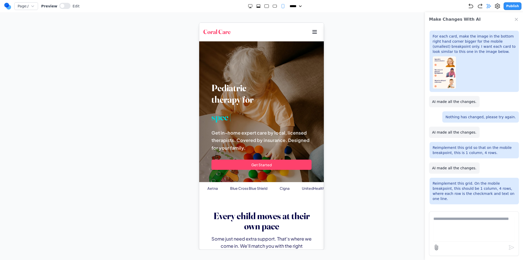
scroll to position [0, 0]
click at [483, 7] on icon "button" at bounding box center [480, 6] width 6 height 6
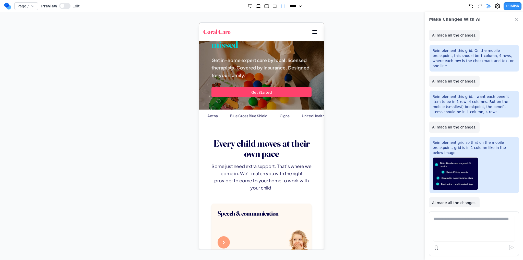
scroll to position [77, 0]
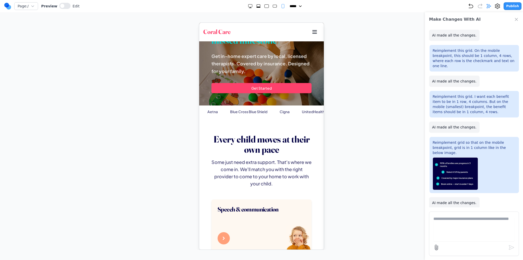
click at [515, 23] on div "Make Changes With AI" at bounding box center [474, 19] width 98 height 14
click at [514, 22] on div "Make Changes With AI" at bounding box center [474, 19] width 98 height 14
click at [272, 8] on icon "Medium" at bounding box center [274, 6] width 5 height 5
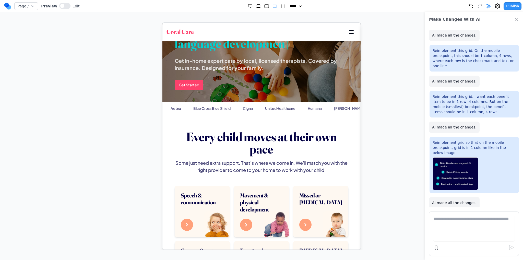
scroll to position [76, 0]
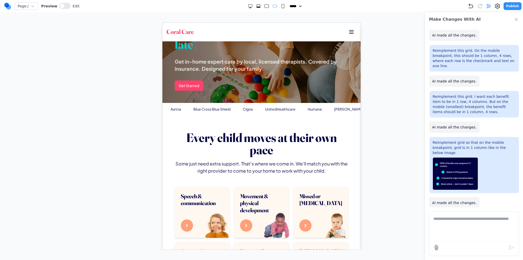
click at [289, 7] on select "***** ***** ****** ****** ******" at bounding box center [296, 6] width 14 height 5
click at [289, 4] on select "***** ***** ****** ****** ******" at bounding box center [296, 6] width 14 height 5
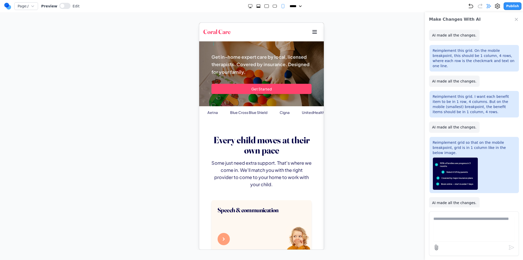
scroll to position [77, 0]
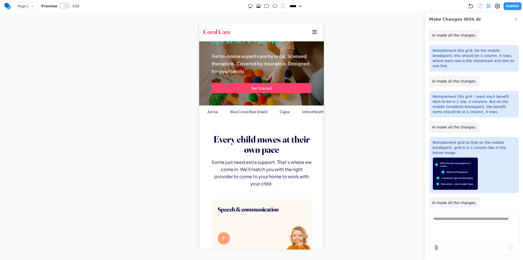
click at [290, 6] on select "***** ***** ****** ****** ******" at bounding box center [296, 6] width 14 height 5
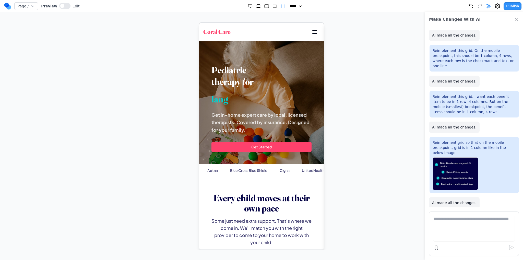
scroll to position [0, 0]
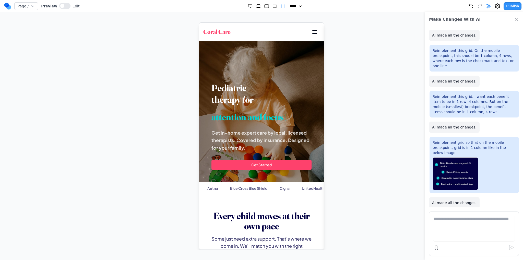
click at [272, 6] on rect "Medium" at bounding box center [274, 6] width 4 height 3
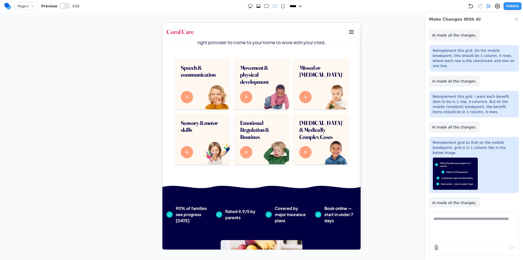
scroll to position [179, 0]
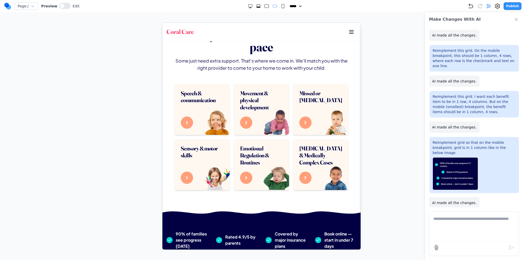
click at [264, 5] on rect "Large" at bounding box center [266, 6] width 4 height 3
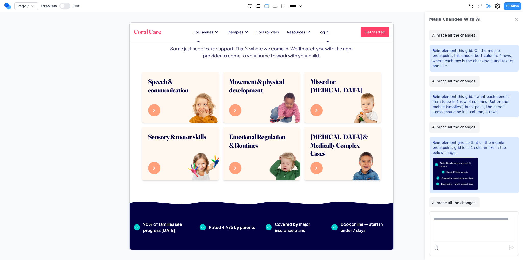
click at [272, 6] on icon "Medium" at bounding box center [274, 6] width 5 height 5
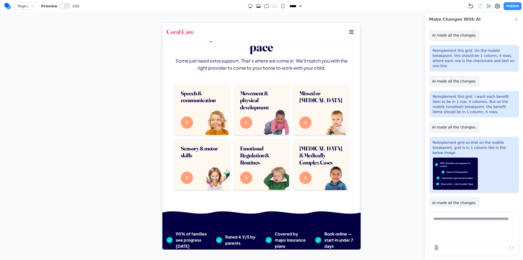
click at [264, 6] on rect "Large" at bounding box center [266, 6] width 4 height 3
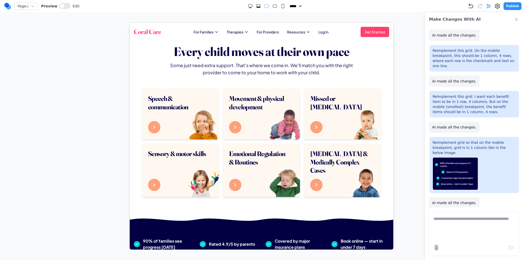
scroll to position [195, 0]
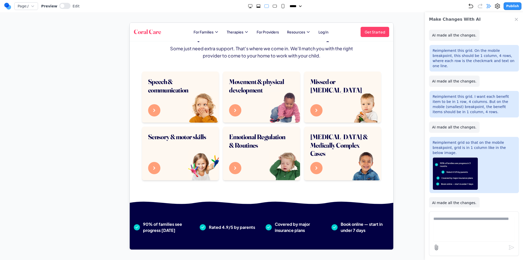
click at [268, 7] on div at bounding box center [266, 6] width 38 height 5
click at [272, 7] on icon "Medium" at bounding box center [274, 6] width 5 height 5
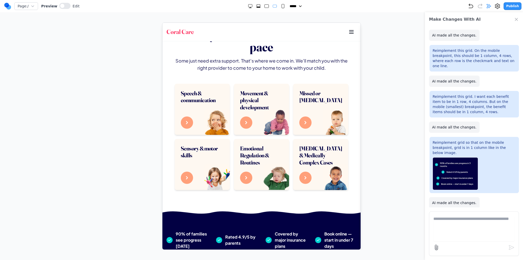
click at [264, 5] on rect "Large" at bounding box center [266, 6] width 4 height 3
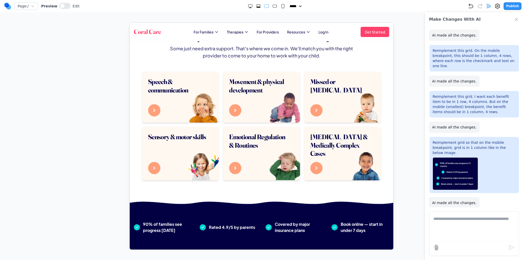
click at [272, 5] on icon "Medium" at bounding box center [274, 6] width 5 height 5
select select "**"
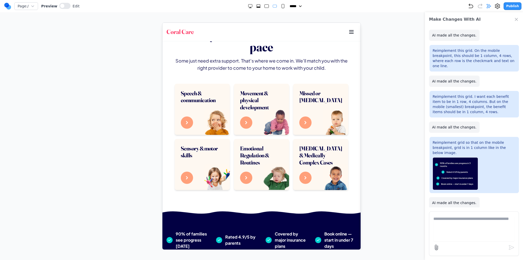
click at [453, 228] on textarea at bounding box center [473, 229] width 81 height 26
type textarea "**********"
drag, startPoint x: 493, startPoint y: 229, endPoint x: 410, endPoint y: 224, distance: 82.6
click at [411, 224] on div "**********" at bounding box center [261, 135] width 502 height 227
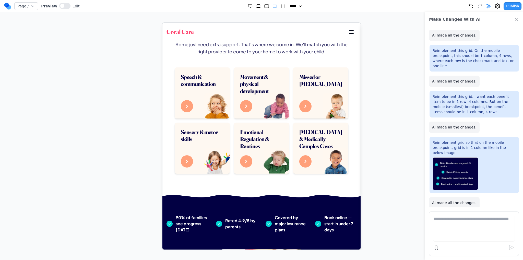
scroll to position [204, 0]
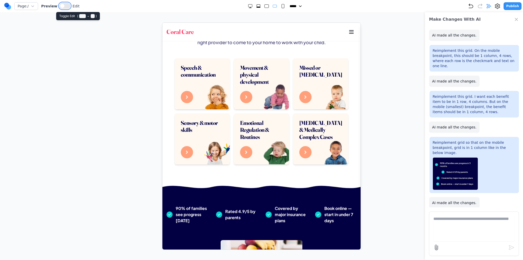
click at [62, 5] on button at bounding box center [64, 6] width 11 height 6
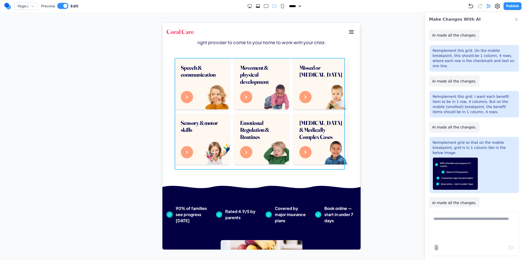
click at [227, 112] on div "Speech & communication Movement & physical development Missed or [MEDICAL_DATA]…" at bounding box center [260, 111] width 173 height 106
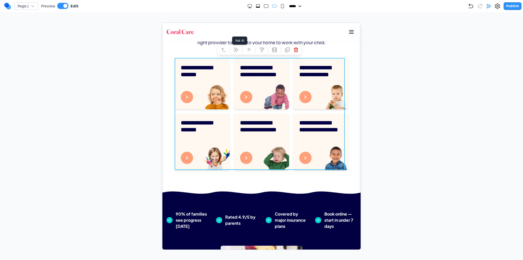
click at [236, 51] on icon at bounding box center [235, 49] width 5 height 5
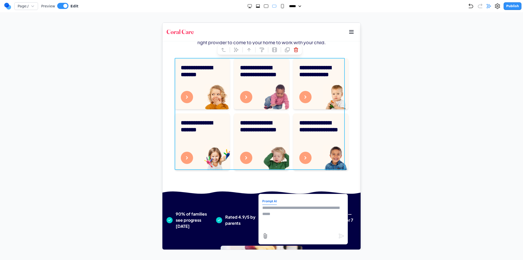
click at [302, 210] on textarea at bounding box center [303, 217] width 82 height 26
type textarea "**********"
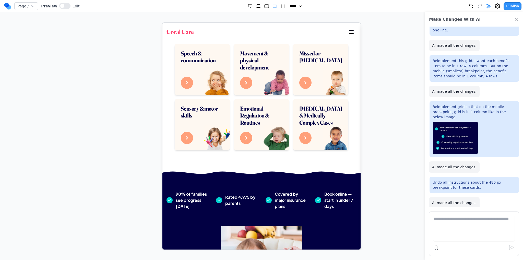
scroll to position [0, 0]
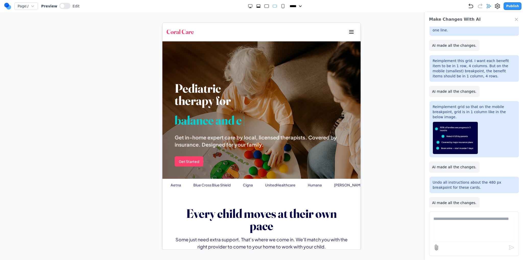
click at [281, 7] on rect "Small" at bounding box center [282, 6] width 3 height 4
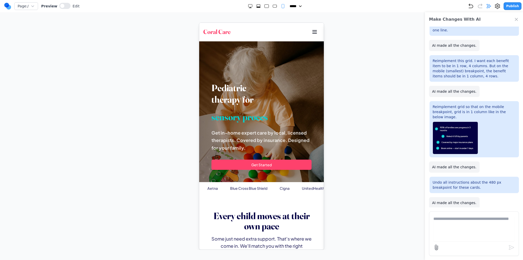
drag, startPoint x: 322, startPoint y: 211, endPoint x: 522, endPoint y: 37, distance: 265.7
click at [271, 9] on div "Page: / Preview Edit ***** ***** ****** ****** ****** Publish" at bounding box center [262, 6] width 517 height 8
click at [272, 6] on rect "Medium" at bounding box center [274, 6] width 4 height 3
select select "**"
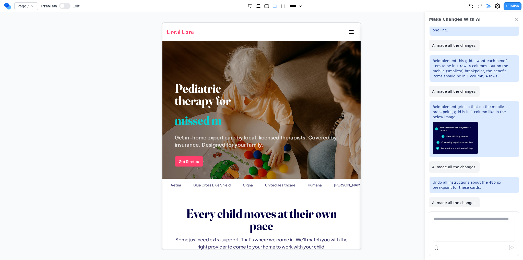
click at [511, 7] on button "Publish" at bounding box center [512, 6] width 18 height 8
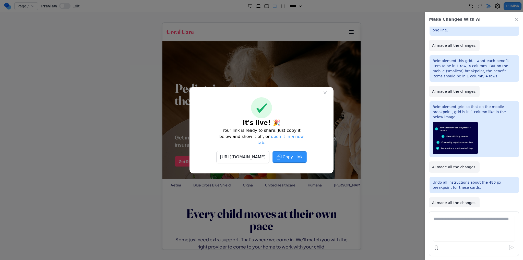
click at [304, 157] on button "Copy Link" at bounding box center [289, 157] width 34 height 12
click at [324, 94] on icon at bounding box center [324, 92] width 5 height 5
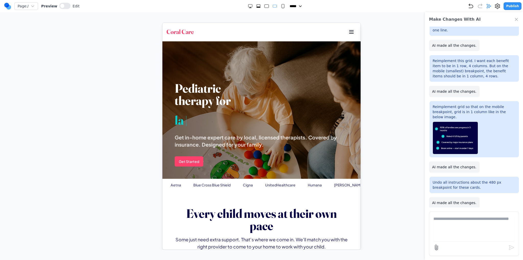
click at [515, 20] on icon "Close Chat" at bounding box center [516, 19] width 3 height 3
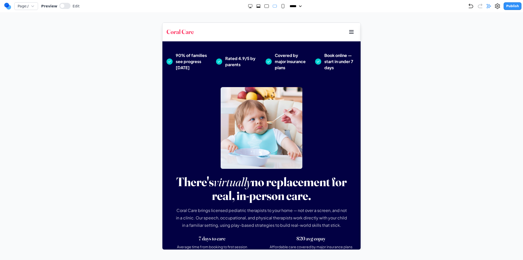
scroll to position [332, 0]
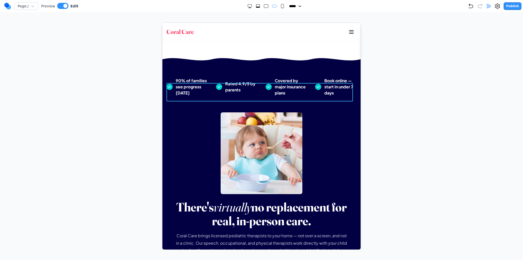
click at [259, 88] on div "90% of families see progress [DATE] Rated 4.9/5 by parents Covered by major ins…" at bounding box center [261, 86] width 190 height 18
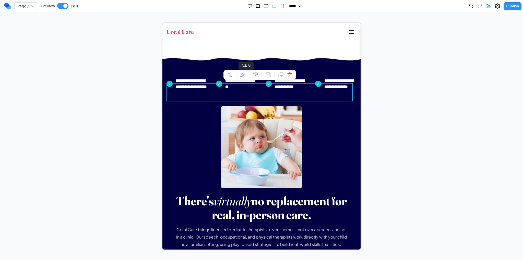
click at [243, 74] on icon at bounding box center [242, 74] width 5 height 5
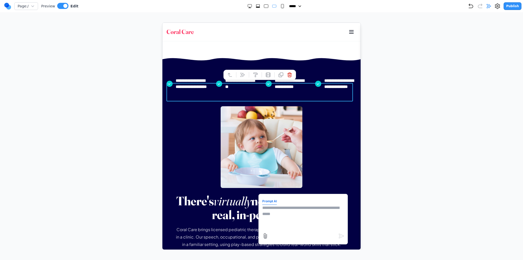
click at [293, 210] on textarea at bounding box center [303, 217] width 82 height 26
type textarea "**********"
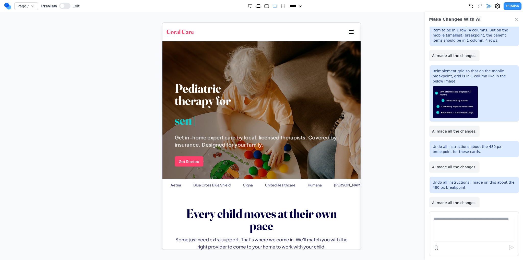
scroll to position [0, 0]
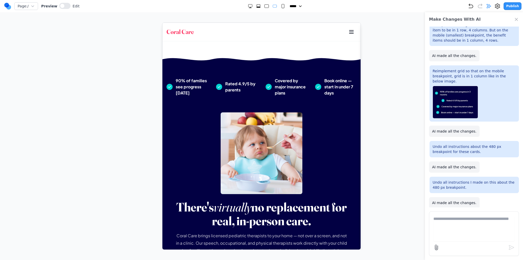
click at [281, 5] on rect "Small" at bounding box center [282, 6] width 3 height 4
select select "**"
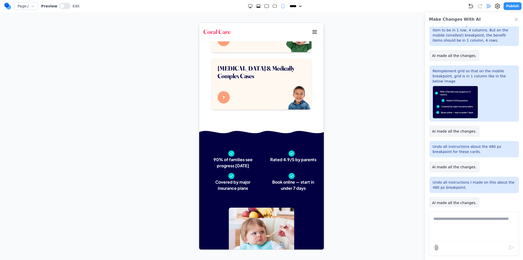
scroll to position [506, 0]
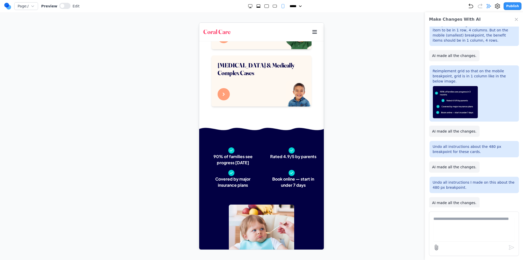
click at [514, 3] on button "Publish" at bounding box center [512, 6] width 18 height 8
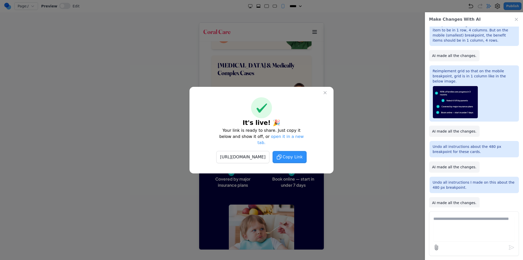
click at [295, 151] on button "Copy Link" at bounding box center [289, 157] width 34 height 12
drag, startPoint x: 324, startPoint y: 96, endPoint x: 331, endPoint y: 95, distance: 7.0
click at [325, 94] on icon at bounding box center [325, 92] width 3 height 3
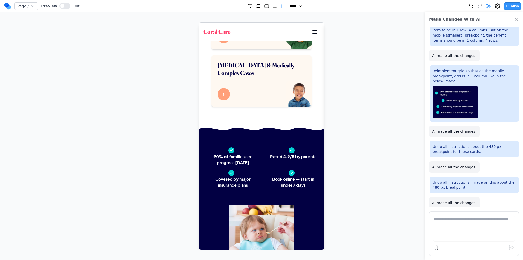
click at [518, 16] on div "Make Changes With AI" at bounding box center [474, 19] width 98 height 14
click at [514, 24] on div "Make Changes With AI" at bounding box center [474, 19] width 98 height 14
click at [258, 4] on icon "Extra Large" at bounding box center [258, 6] width 5 height 5
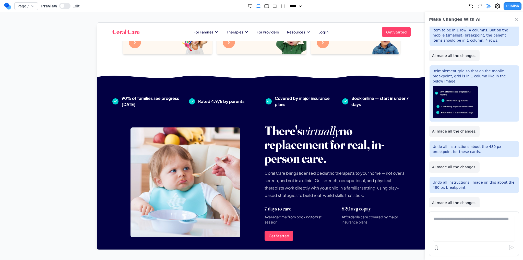
scroll to position [329, 0]
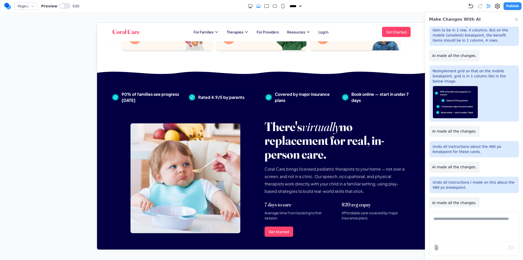
click at [515, 18] on icon "Close Chat" at bounding box center [515, 19] width 5 height 5
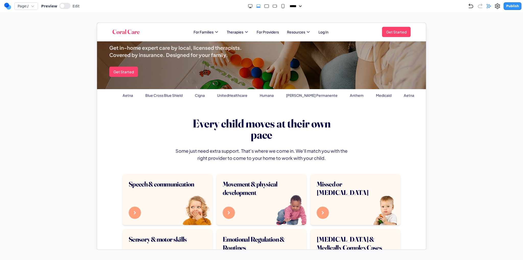
scroll to position [0, 0]
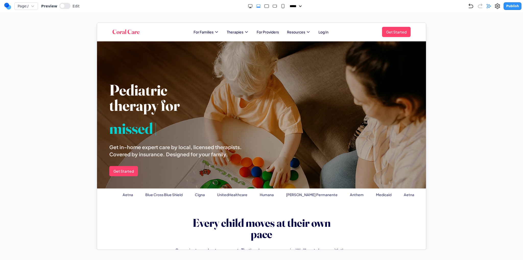
click at [57, 37] on div at bounding box center [261, 135] width 502 height 227
click at [514, 7] on button "Publish" at bounding box center [512, 6] width 18 height 8
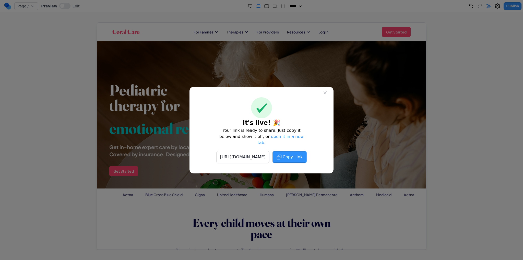
click at [269, 152] on div "[URL][DOMAIN_NAME]" at bounding box center [242, 157] width 53 height 12
click at [302, 155] on span "Copy Link" at bounding box center [292, 157] width 20 height 6
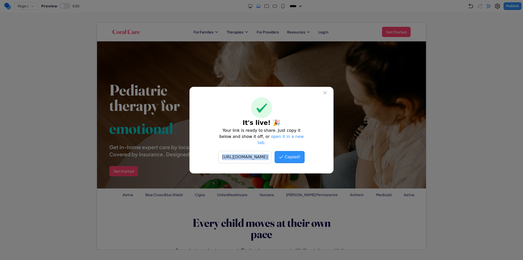
click at [322, 95] on icon at bounding box center [324, 92] width 5 height 5
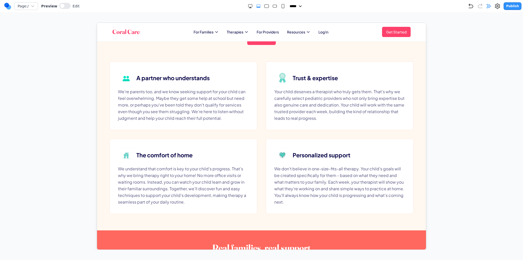
click at [281, 7] on rect "Small" at bounding box center [282, 6] width 3 height 4
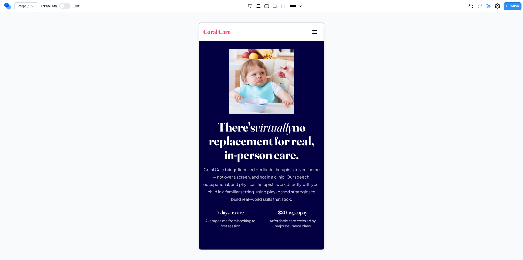
scroll to position [692, 0]
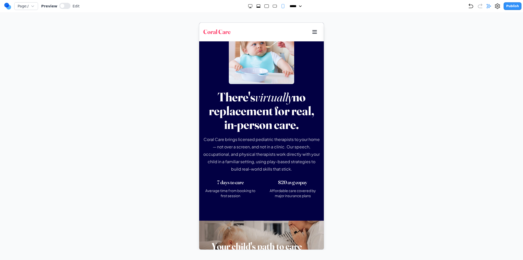
click at [256, 4] on icon "Extra Large" at bounding box center [258, 6] width 5 height 5
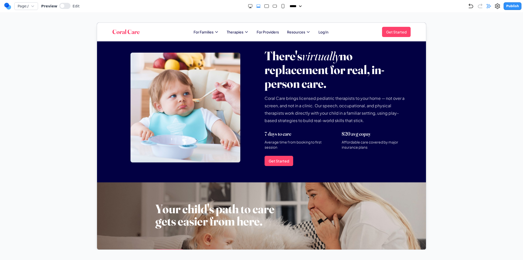
scroll to position [354, 0]
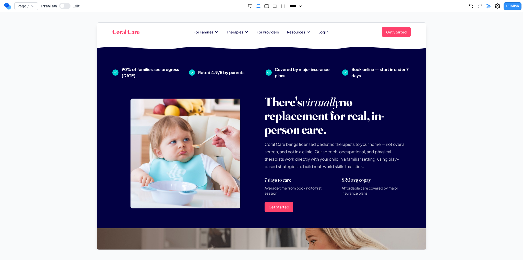
drag, startPoint x: 260, startPoint y: 8, endPoint x: 265, endPoint y: 8, distance: 4.6
click at [260, 8] on div at bounding box center [266, 6] width 38 height 5
click at [265, 7] on rect "Large" at bounding box center [266, 6] width 4 height 3
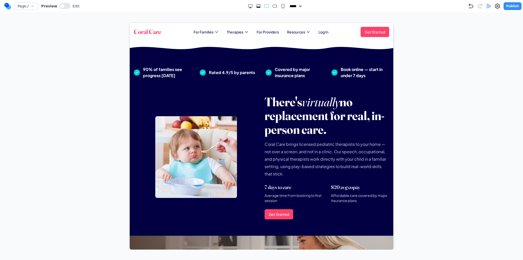
click at [272, 7] on rect "Medium" at bounding box center [274, 6] width 4 height 3
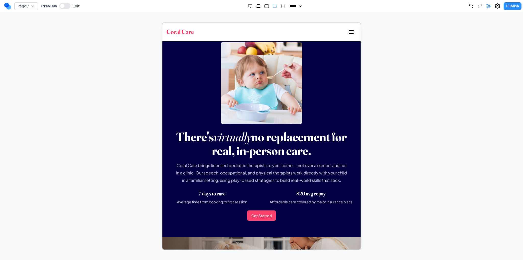
scroll to position [445, 0]
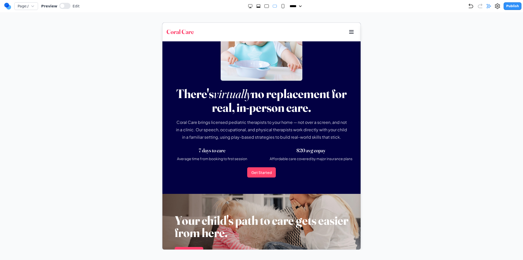
click at [281, 8] on icon "Small" at bounding box center [282, 6] width 5 height 5
select select "**"
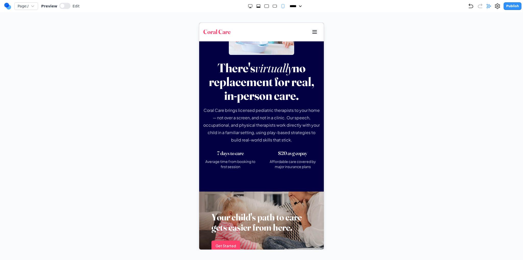
scroll to position [757, 0]
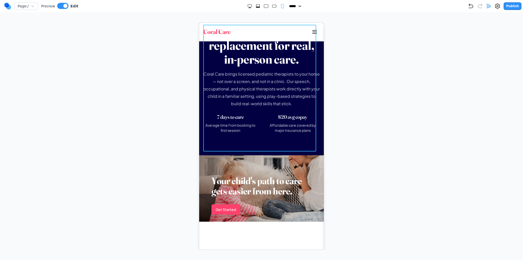
click at [248, 139] on div "There's virtually no replacement for real, in-person care. Coral Care brings li…" at bounding box center [261, 81] width 116 height 114
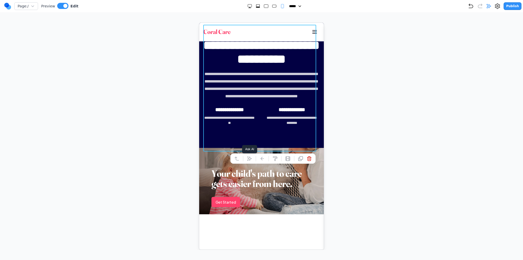
click at [247, 156] on icon at bounding box center [249, 158] width 4 height 4
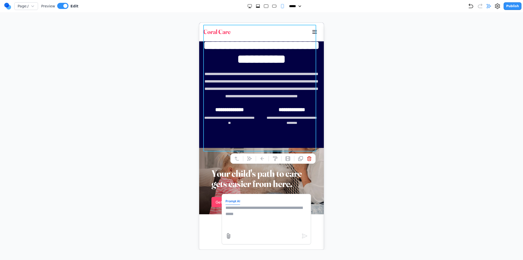
click at [253, 220] on textarea at bounding box center [266, 217] width 82 height 26
type textarea "**********"
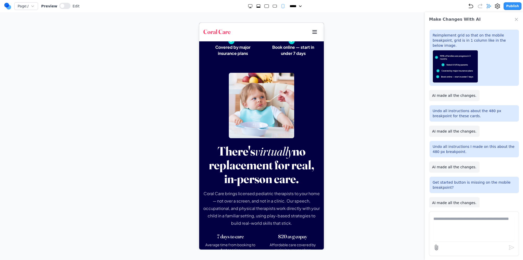
scroll to position [791, 0]
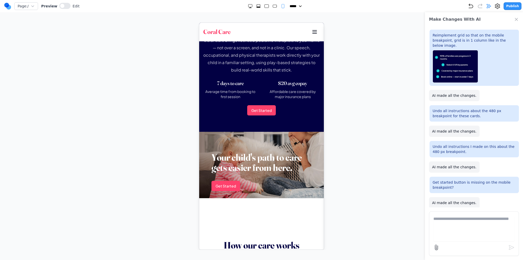
click at [511, 8] on button "Publish" at bounding box center [512, 6] width 18 height 8
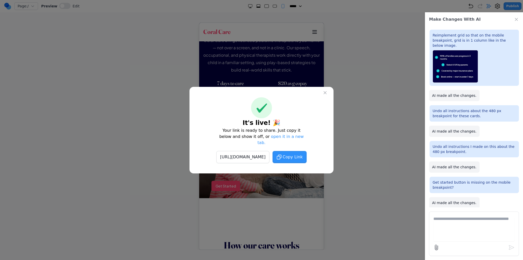
click at [302, 154] on span "Copy Link" at bounding box center [292, 157] width 20 height 6
click at [324, 94] on icon at bounding box center [324, 92] width 5 height 5
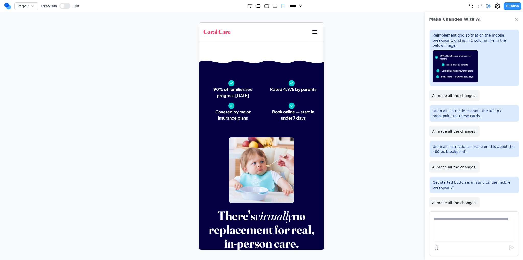
scroll to position [536, 0]
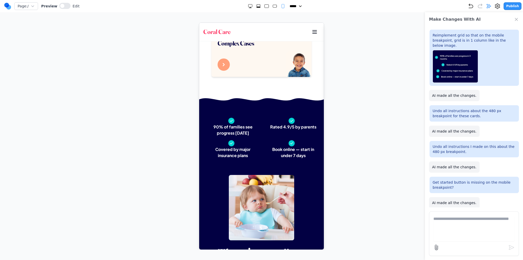
click at [256, 6] on icon "Extra Large" at bounding box center [258, 6] width 5 height 5
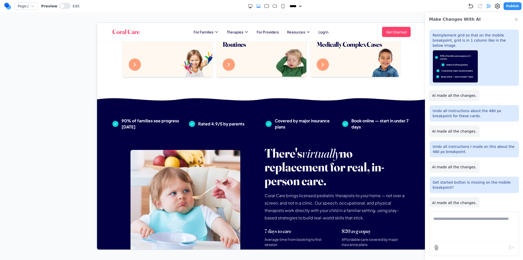
click at [264, 7] on rect "Large" at bounding box center [266, 6] width 4 height 3
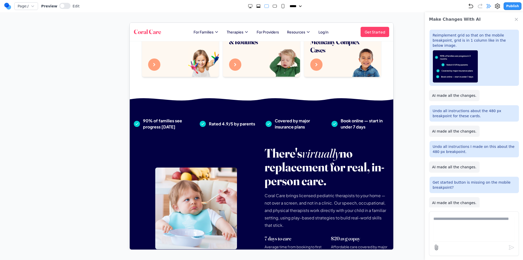
click at [272, 6] on rect "Medium" at bounding box center [274, 6] width 4 height 3
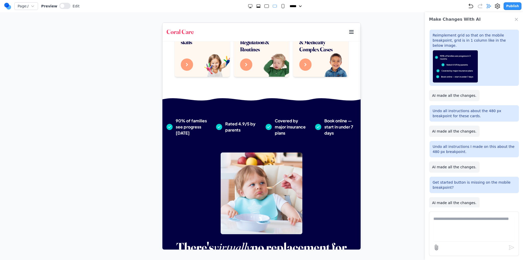
click at [280, 7] on icon "Small" at bounding box center [282, 6] width 5 height 5
select select "**"
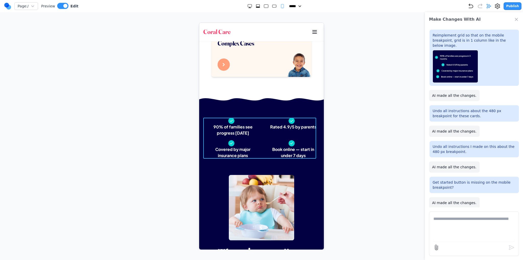
click at [260, 123] on div "90% of families see progress [DATE] Rated 4.9/5 by parents Covered by major ins…" at bounding box center [261, 137] width 116 height 41
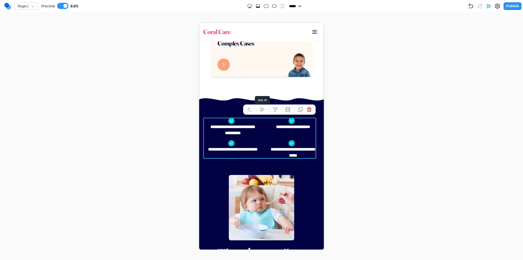
click at [259, 107] on icon at bounding box center [261, 109] width 5 height 5
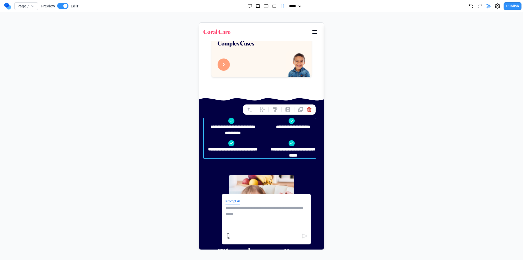
click at [284, 220] on textarea at bounding box center [266, 217] width 82 height 26
type textarea "**********"
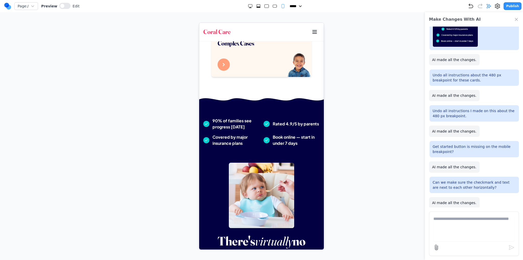
scroll to position [561, 0]
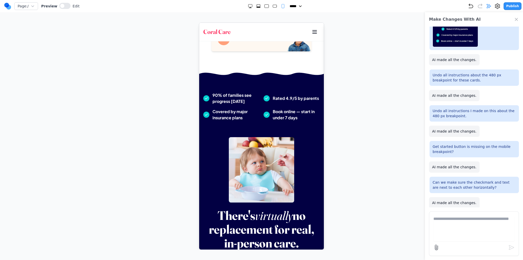
click at [507, 8] on button "Publish" at bounding box center [512, 6] width 18 height 8
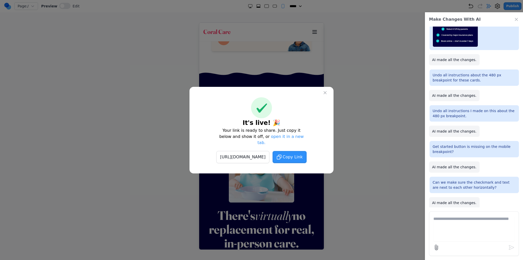
click at [306, 151] on button "Copy Link" at bounding box center [289, 157] width 34 height 12
click at [326, 95] on icon at bounding box center [324, 92] width 5 height 5
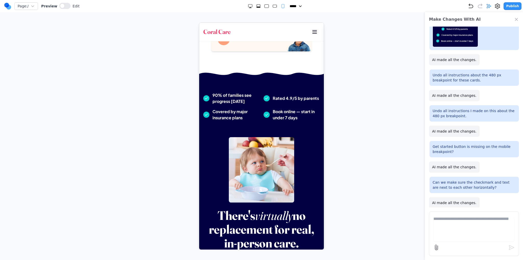
click at [519, 20] on div "Make Changes With AI" at bounding box center [474, 19] width 98 height 14
click at [518, 20] on icon "Close Chat" at bounding box center [515, 19] width 5 height 5
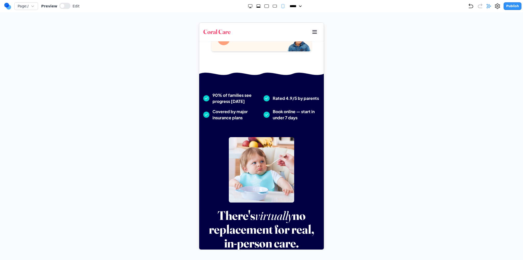
click at [256, 5] on icon "Extra Large" at bounding box center [258, 6] width 5 height 5
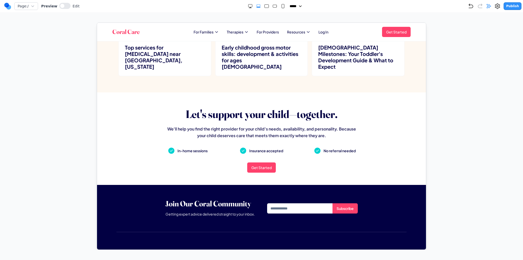
scroll to position [1417, 0]
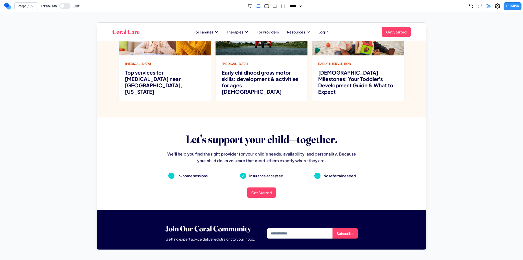
click at [280, 8] on icon "Small" at bounding box center [282, 6] width 5 height 5
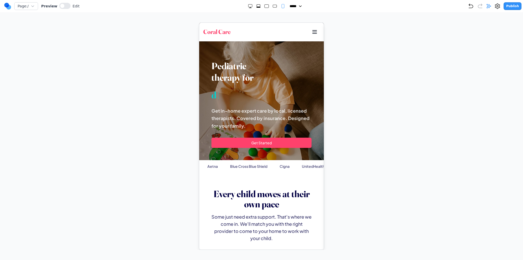
scroll to position [0, 0]
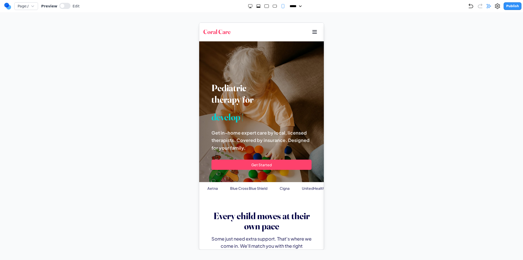
click at [256, 5] on rect "Extra Large" at bounding box center [257, 6] width 3 height 2
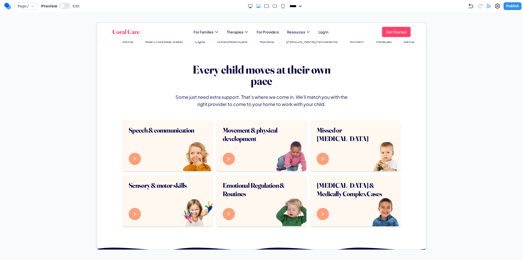
click at [282, 10] on nav "Page: / Preview Edit ***** ***** ****** ****** ****** Publish" at bounding box center [261, 6] width 523 height 12
click at [281, 8] on rect "Small" at bounding box center [282, 6] width 3 height 4
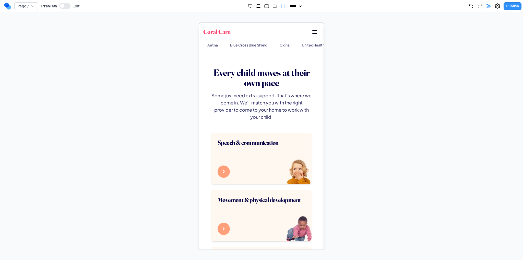
scroll to position [146, 0]
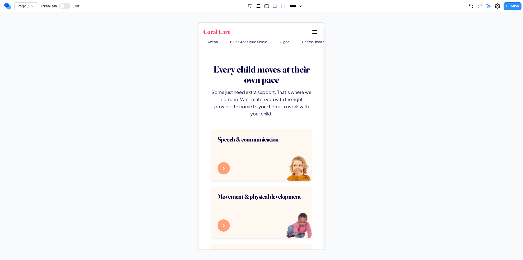
click at [269, 9] on div "Page: / Preview Edit ***** ***** ****** ****** ****** Publish" at bounding box center [262, 6] width 517 height 8
click at [272, 7] on icon "Medium" at bounding box center [274, 6] width 5 height 5
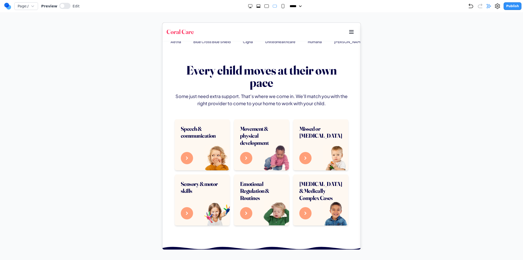
click at [264, 6] on rect "Large" at bounding box center [266, 6] width 4 height 3
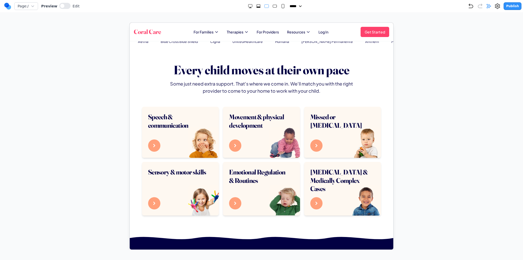
click at [256, 5] on icon "Extra Large" at bounding box center [258, 6] width 5 height 5
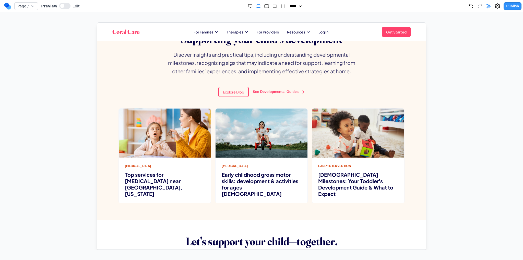
click at [274, 5] on rect "Medium" at bounding box center [274, 6] width 4 height 3
select select "**"
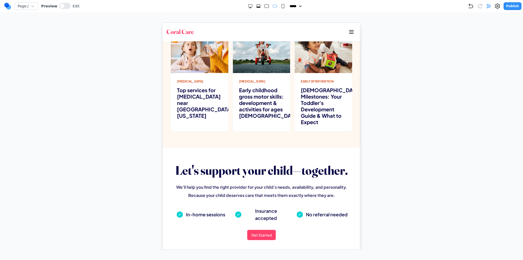
scroll to position [1630, 0]
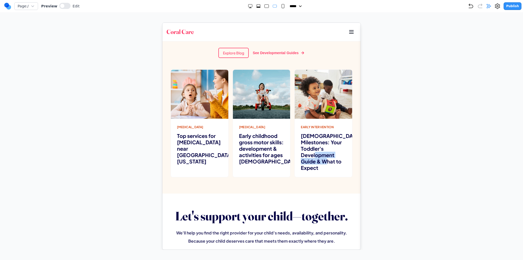
click at [355, 187] on section "Supporting your child's development Disover insights and practical tips, includ…" at bounding box center [261, 74] width 198 height 237
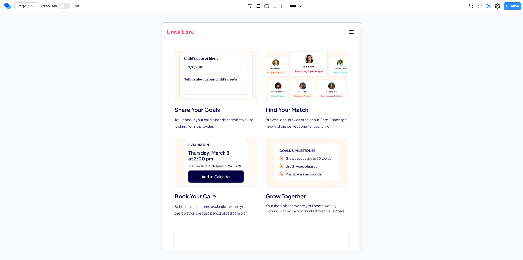
scroll to position [0, 0]
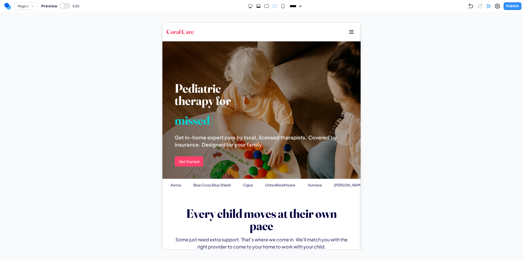
drag, startPoint x: 408, startPoint y: 54, endPoint x: 378, endPoint y: 53, distance: 30.4
click at [410, 56] on div at bounding box center [261, 135] width 502 height 227
